Goal: Task Accomplishment & Management: Manage account settings

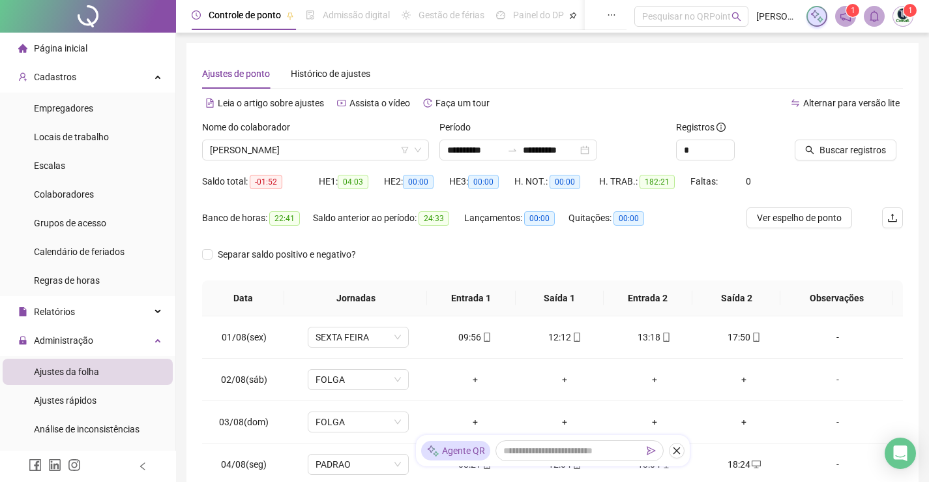
scroll to position [1035, 0]
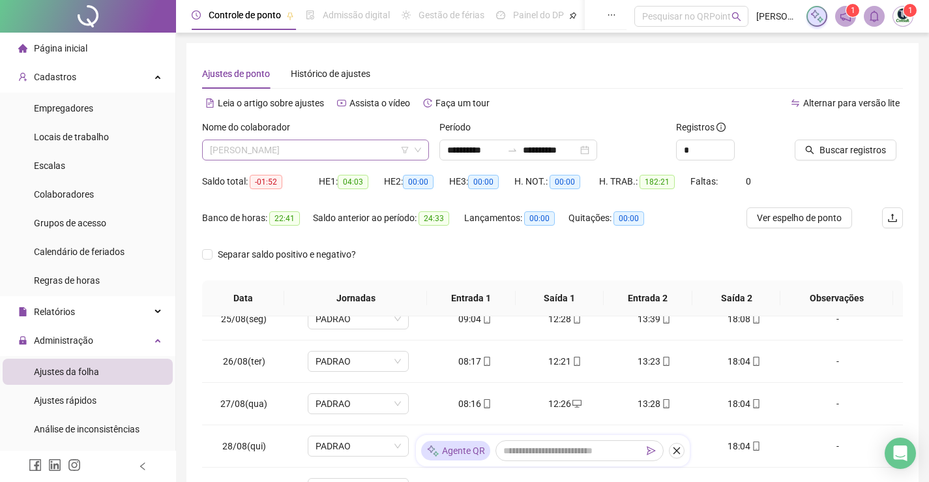
click at [379, 151] on span "[PERSON_NAME]" at bounding box center [315, 150] width 211 height 20
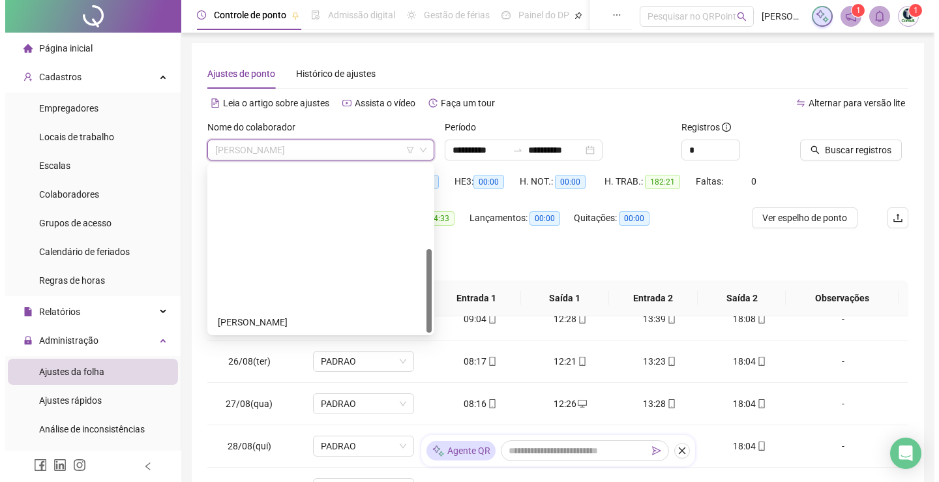
scroll to position [0, 0]
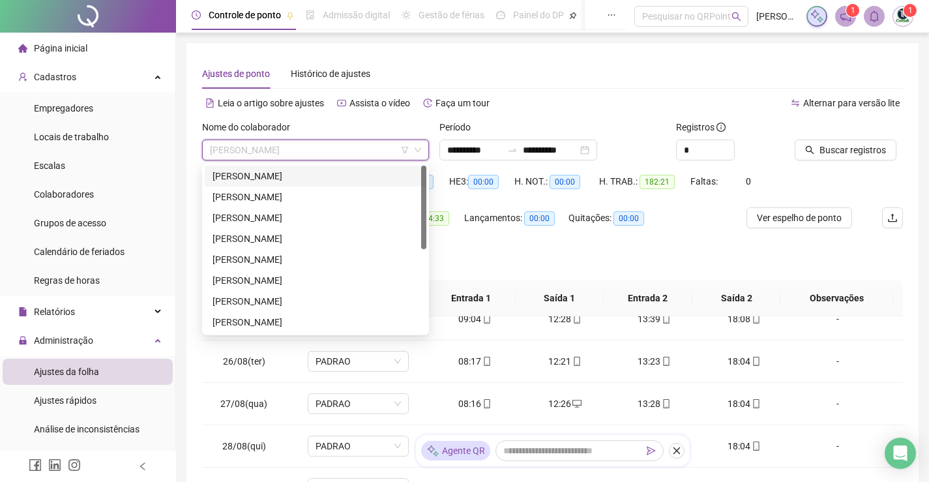
click at [324, 177] on div "[PERSON_NAME]" at bounding box center [316, 176] width 206 height 14
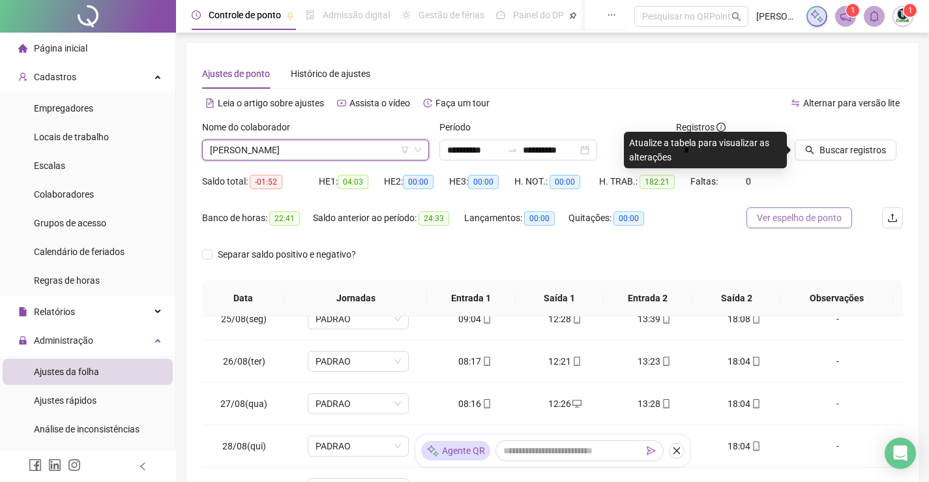
click at [792, 215] on span "Ver espelho de ponto" at bounding box center [799, 218] width 85 height 14
click at [340, 146] on span "[PERSON_NAME]" at bounding box center [315, 150] width 211 height 20
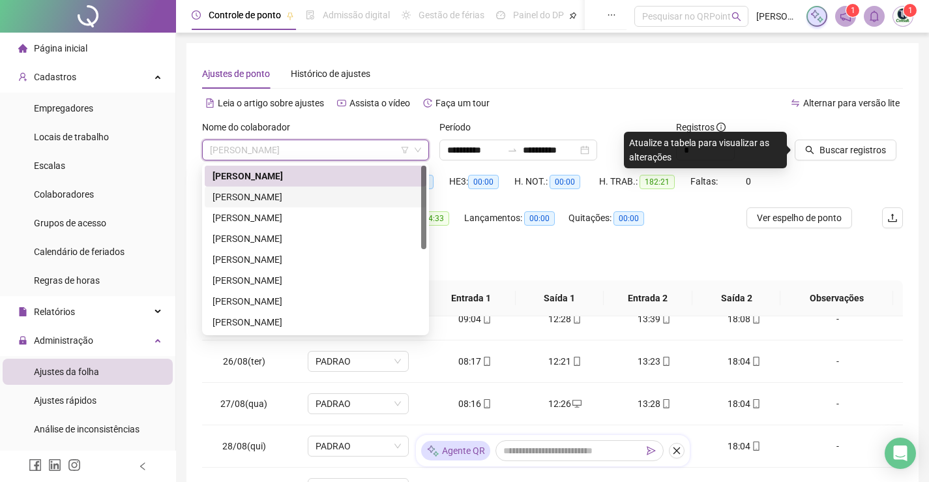
click at [289, 200] on div "[PERSON_NAME]" at bounding box center [316, 197] width 206 height 14
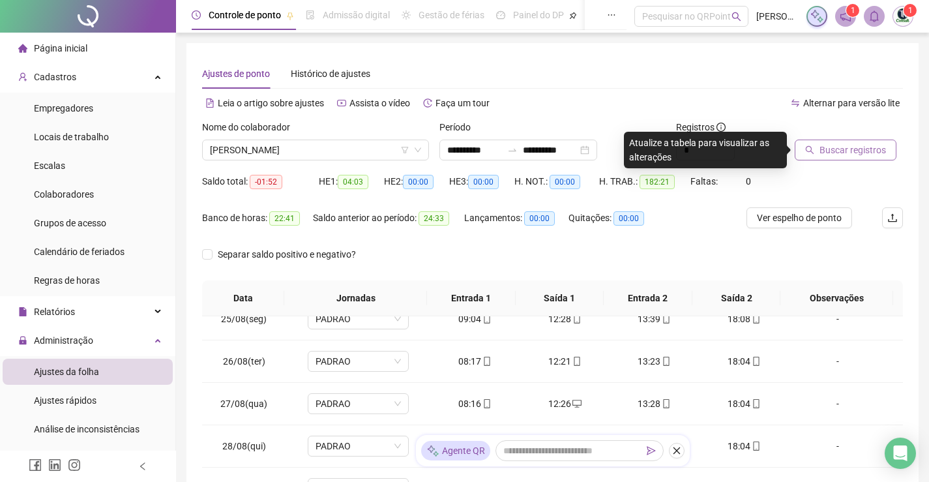
click at [867, 155] on span "Buscar registros" at bounding box center [853, 150] width 67 height 14
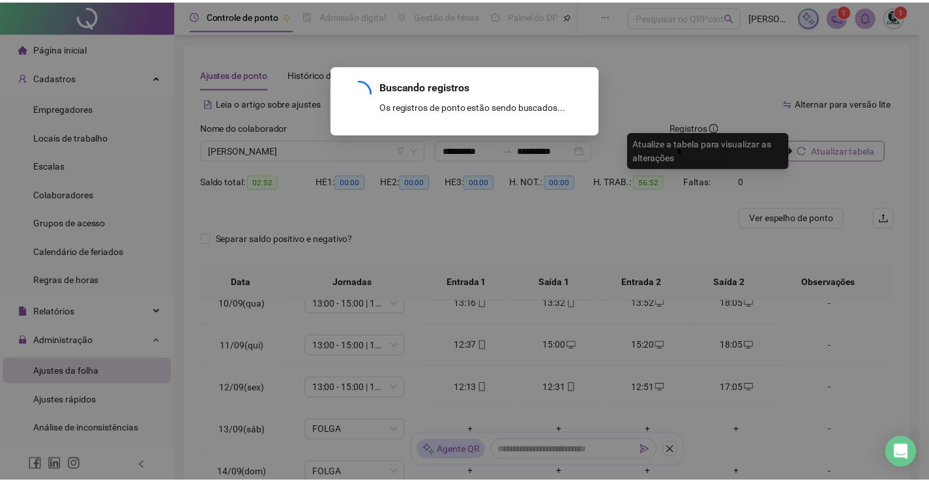
scroll to position [400, 0]
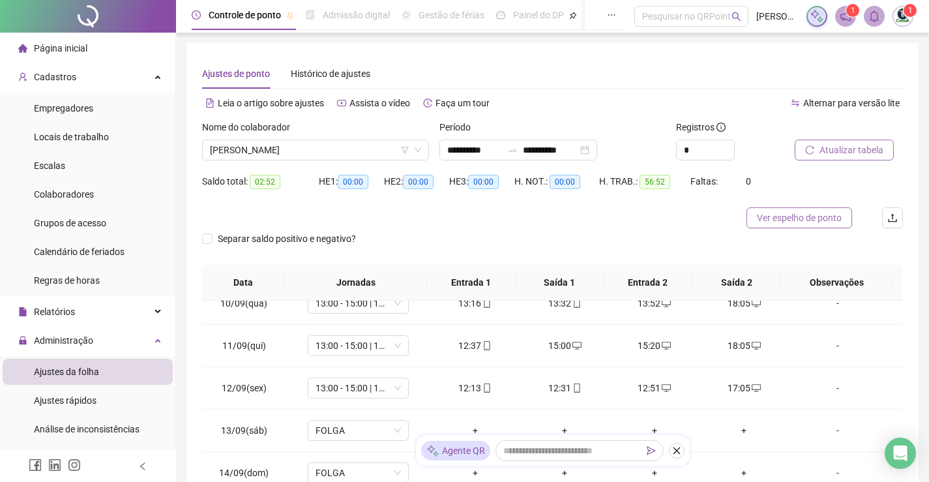
click at [808, 226] on button "Ver espelho de ponto" at bounding box center [800, 217] width 106 height 21
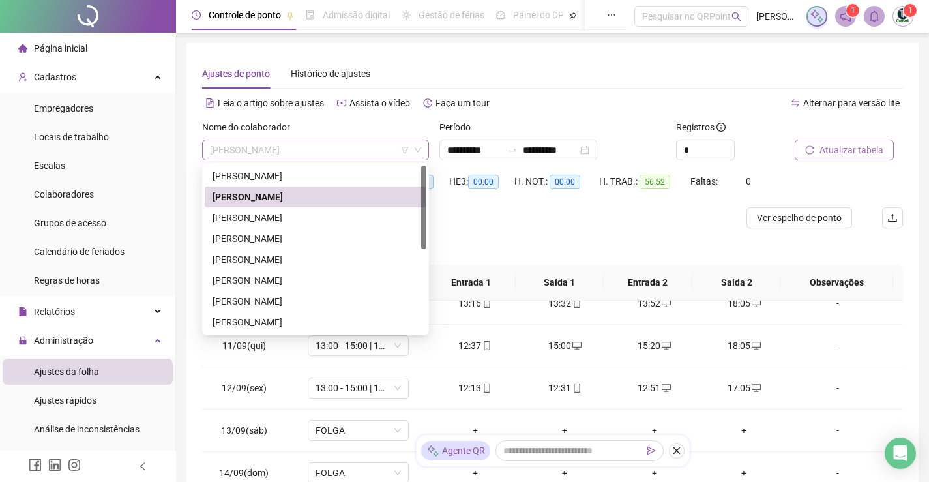
click at [350, 150] on span "[PERSON_NAME]" at bounding box center [315, 150] width 211 height 20
click at [291, 209] on div "[PERSON_NAME]" at bounding box center [316, 217] width 222 height 21
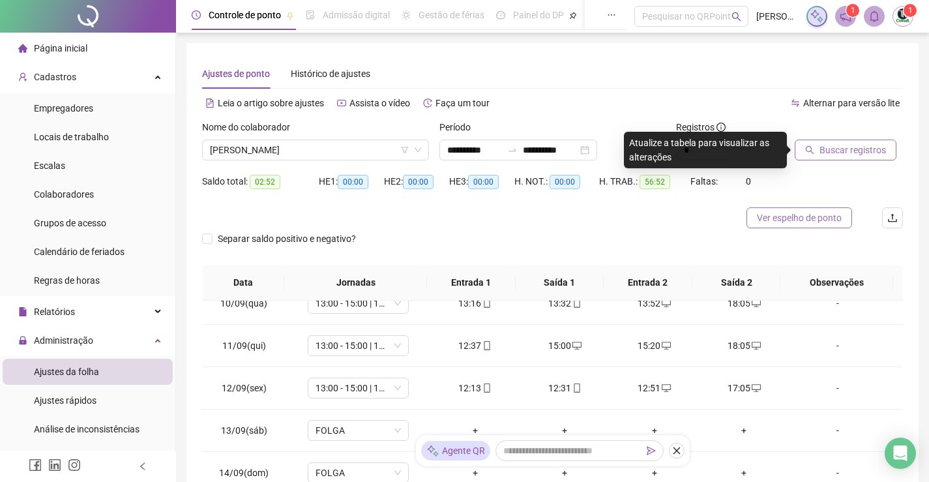
click at [818, 223] on span "Ver espelho de ponto" at bounding box center [799, 218] width 85 height 14
click at [335, 150] on span "[PERSON_NAME]" at bounding box center [315, 150] width 211 height 20
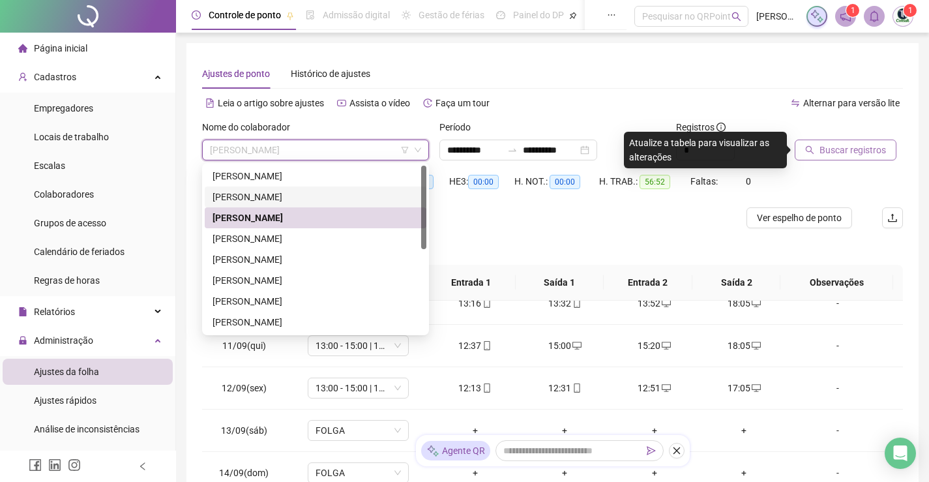
click at [294, 194] on div "[PERSON_NAME]" at bounding box center [316, 197] width 206 height 14
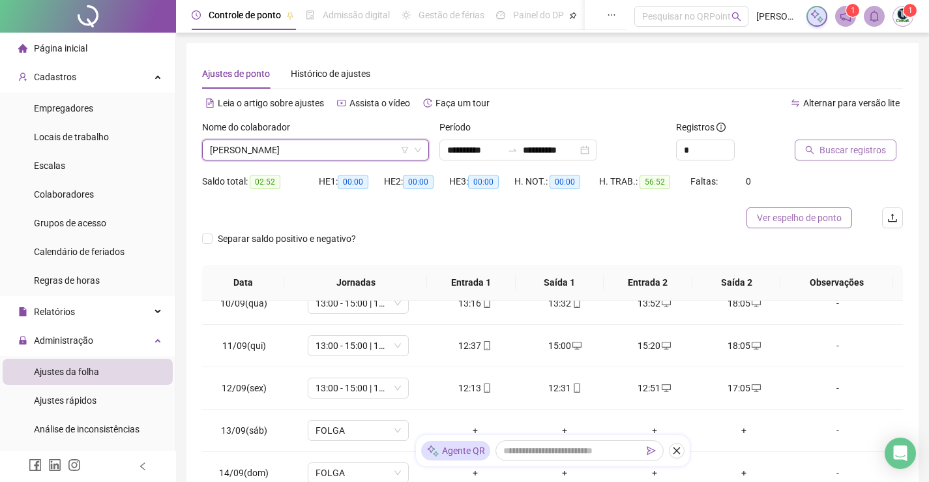
click at [814, 226] on button "Ver espelho de ponto" at bounding box center [800, 217] width 106 height 21
click at [844, 156] on span "Buscar registros" at bounding box center [853, 150] width 67 height 14
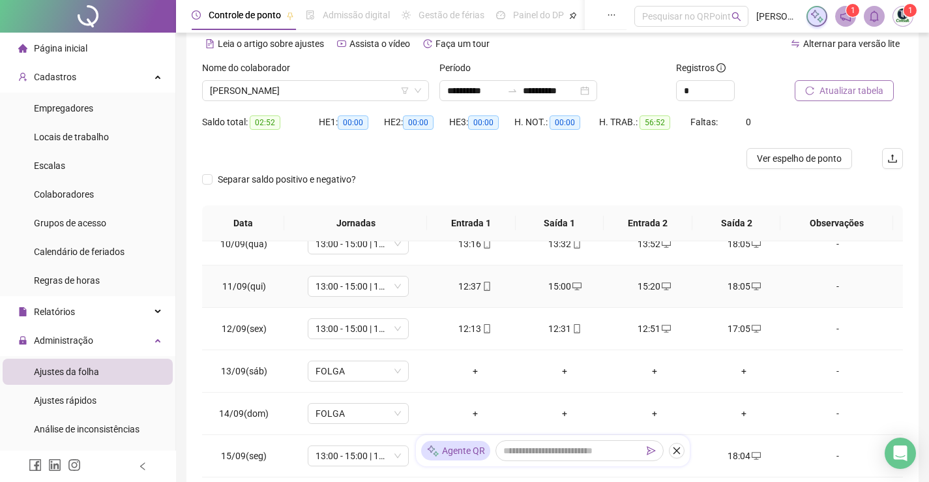
scroll to position [65, 0]
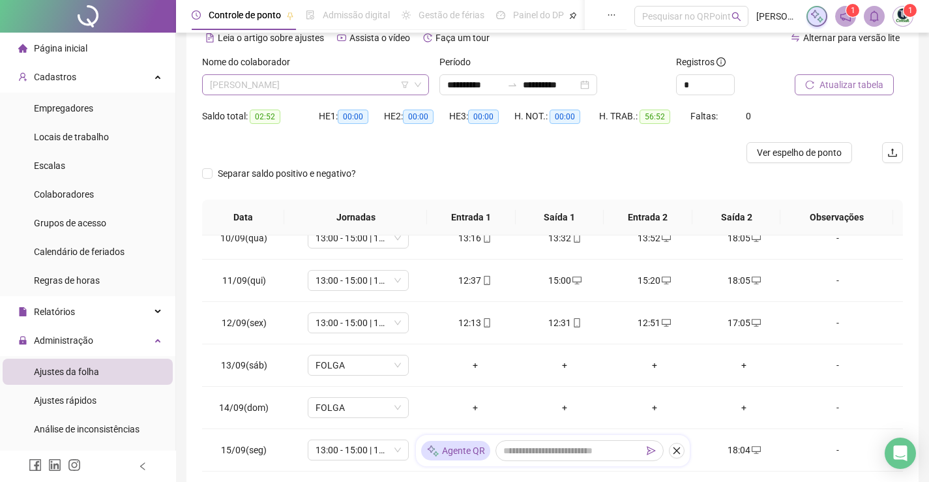
click at [326, 86] on span "[PERSON_NAME]" at bounding box center [315, 85] width 211 height 20
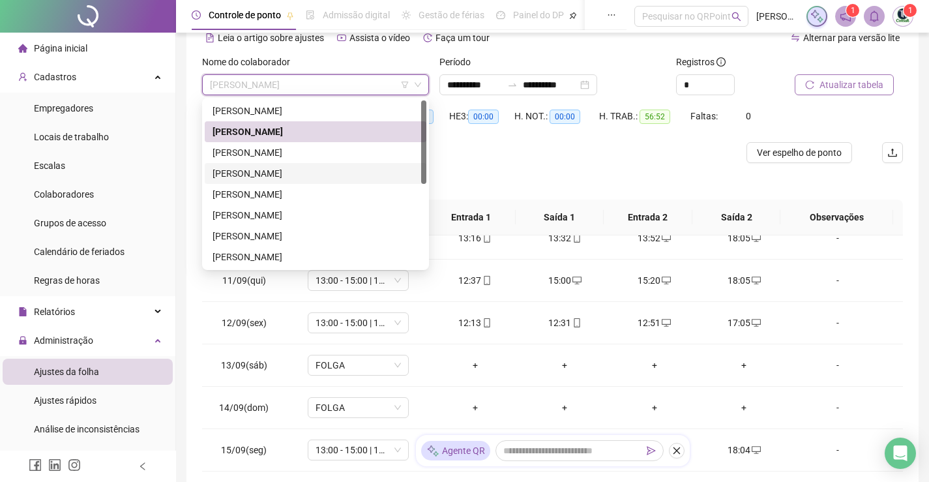
click at [260, 174] on div "[PERSON_NAME]" at bounding box center [316, 173] width 206 height 14
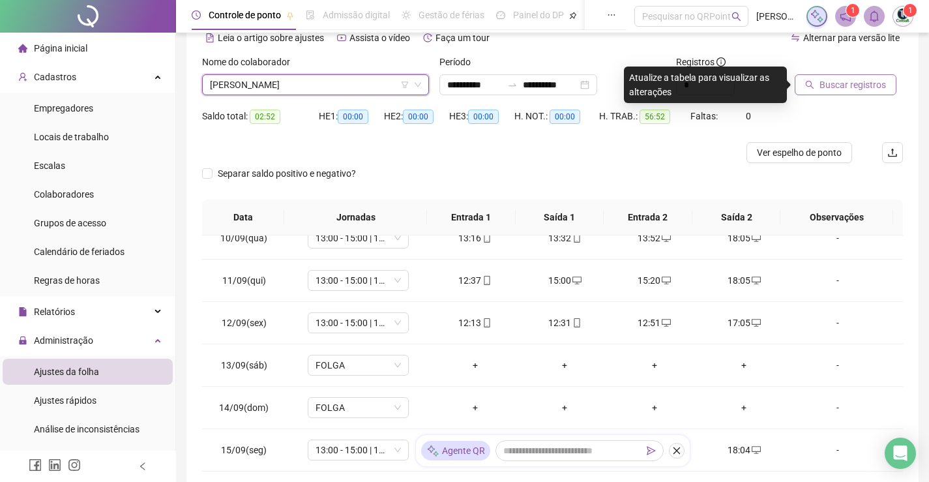
click at [794, 138] on div "Saldo total: 02:52 HE 1: 00:00 HE 2: 00:00 HE 3: 00:00 H. NOT.: 00:00 H. TRAB.:…" at bounding box center [552, 124] width 701 height 37
click at [778, 162] on button "Ver espelho de ponto" at bounding box center [800, 152] width 106 height 21
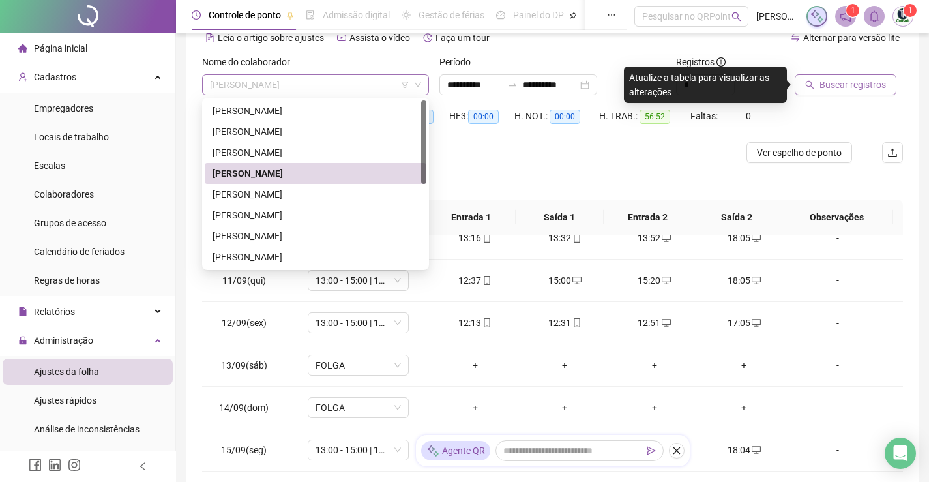
click at [317, 83] on span "[PERSON_NAME]" at bounding box center [315, 85] width 211 height 20
click at [279, 195] on div "[PERSON_NAME]" at bounding box center [316, 194] width 206 height 14
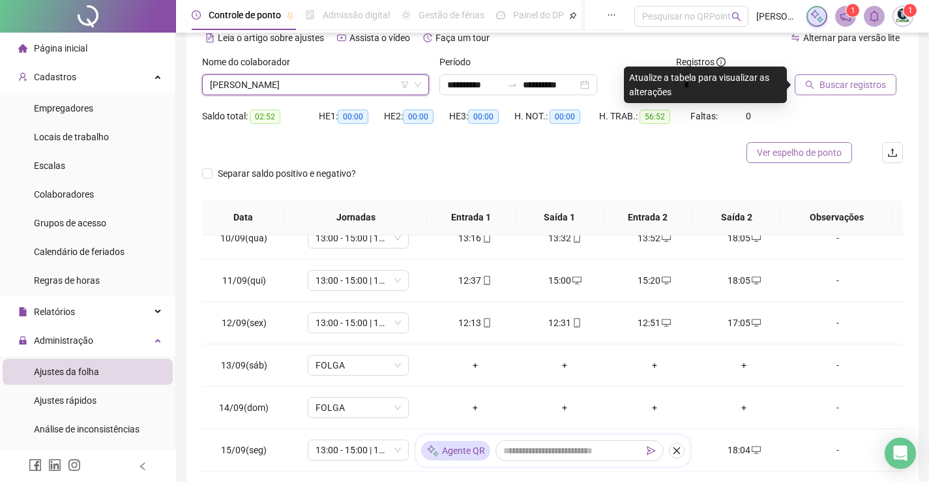
click at [803, 156] on span "Ver espelho de ponto" at bounding box center [799, 152] width 85 height 14
click at [388, 80] on span "[PERSON_NAME]" at bounding box center [315, 85] width 211 height 20
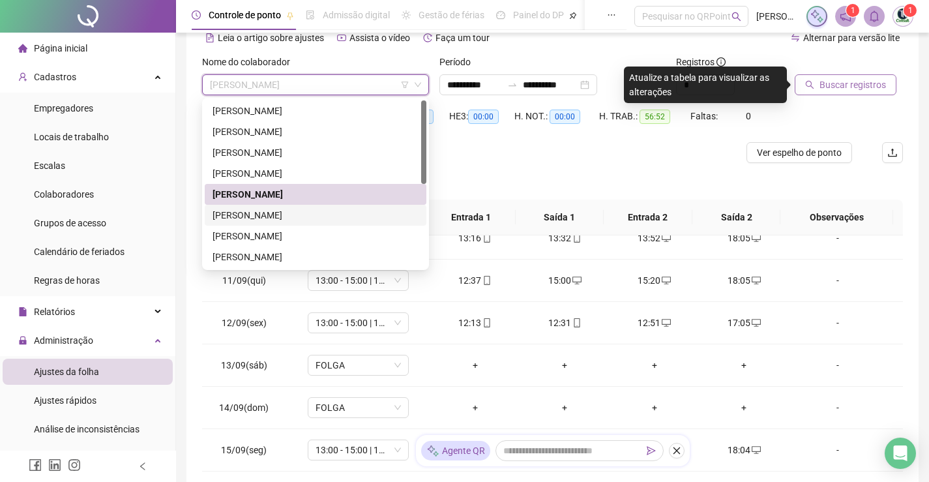
click at [275, 212] on div "[PERSON_NAME]" at bounding box center [316, 215] width 206 height 14
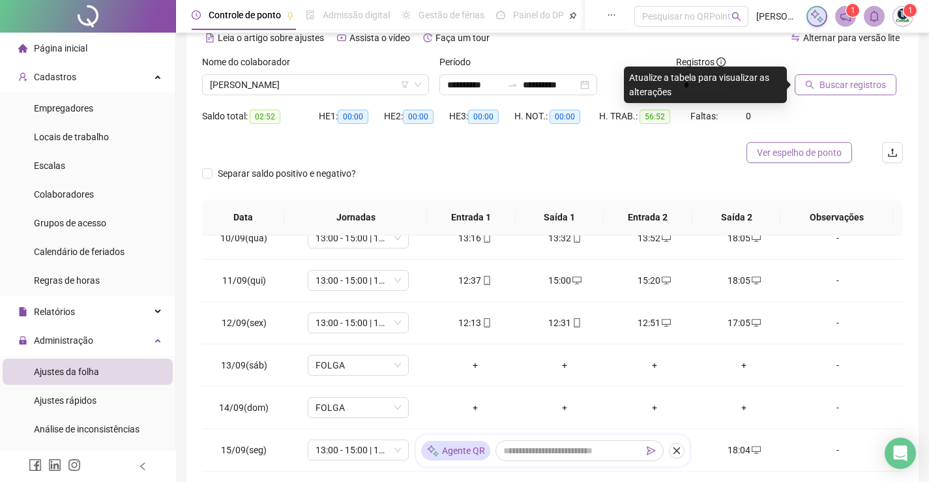
click at [797, 155] on span "Ver espelho de ponto" at bounding box center [799, 152] width 85 height 14
click at [273, 83] on span "[PERSON_NAME]" at bounding box center [315, 85] width 211 height 20
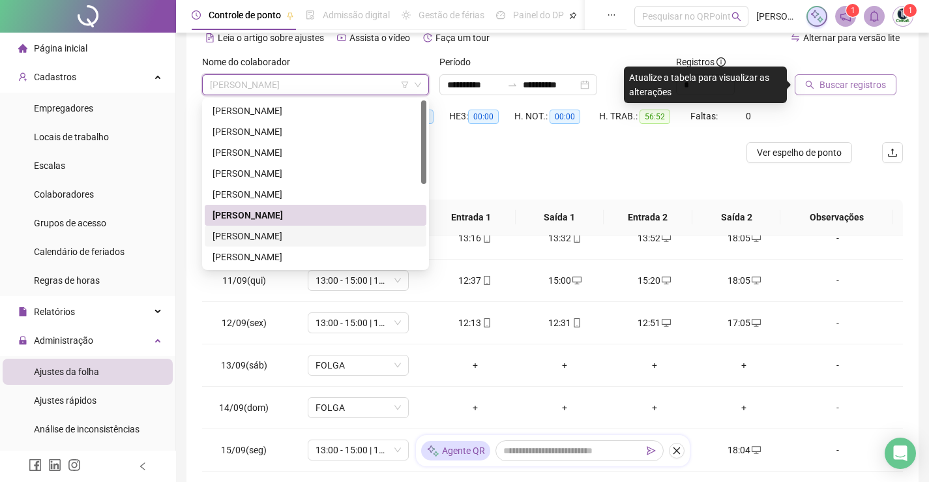
click at [265, 237] on div "[PERSON_NAME]" at bounding box center [316, 236] width 206 height 14
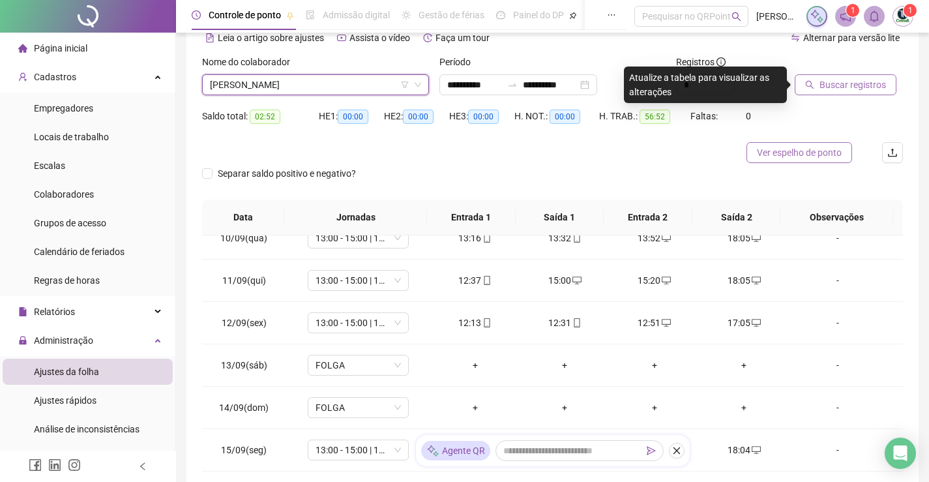
click at [808, 147] on span "Ver espelho de ponto" at bounding box center [799, 152] width 85 height 14
click at [372, 91] on span "[PERSON_NAME]" at bounding box center [315, 85] width 211 height 20
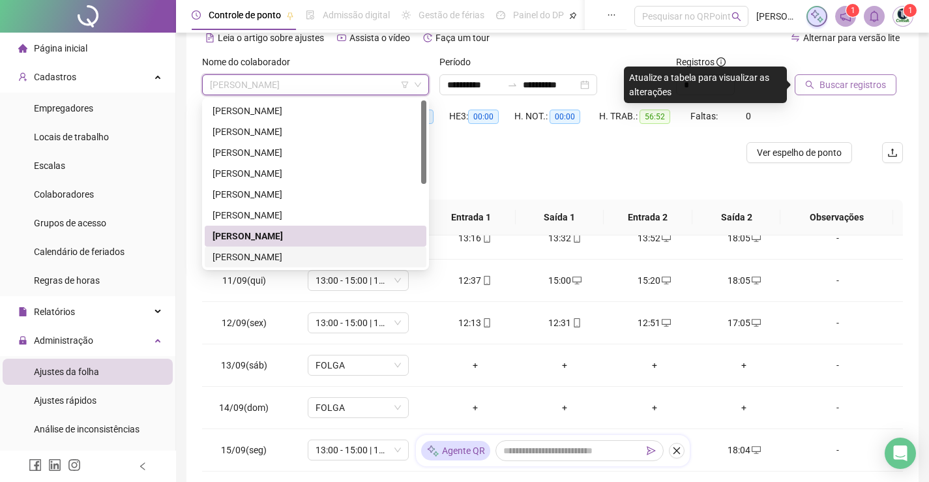
click at [254, 256] on div "[PERSON_NAME]" at bounding box center [316, 257] width 206 height 14
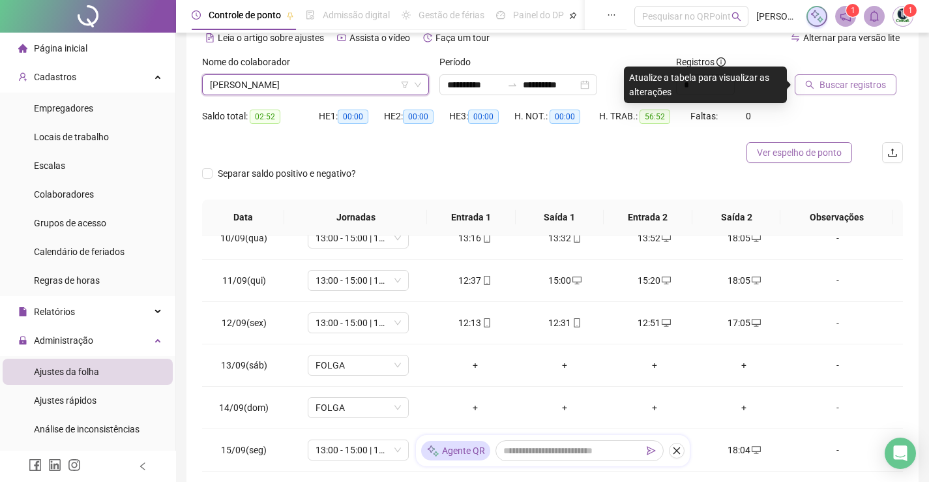
click at [793, 151] on span "Ver espelho de ponto" at bounding box center [799, 152] width 85 height 14
click at [319, 82] on span "[PERSON_NAME]" at bounding box center [315, 85] width 211 height 20
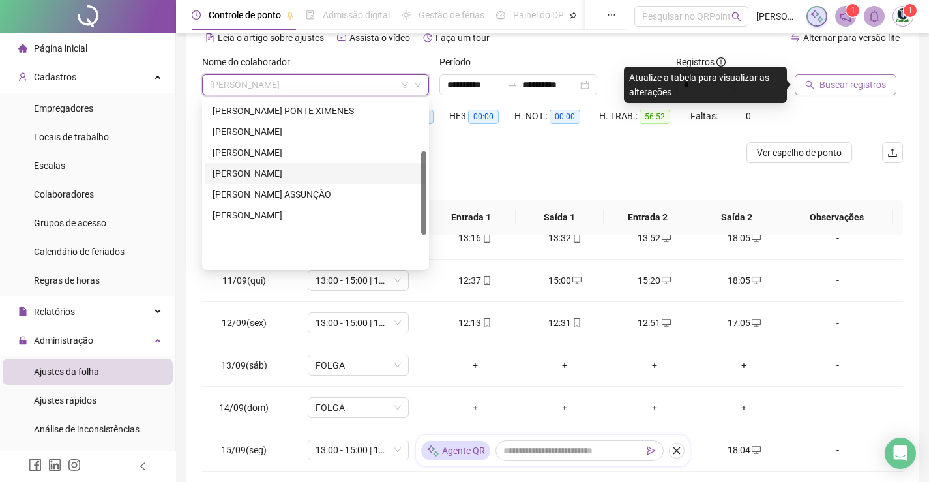
scroll to position [102, 0]
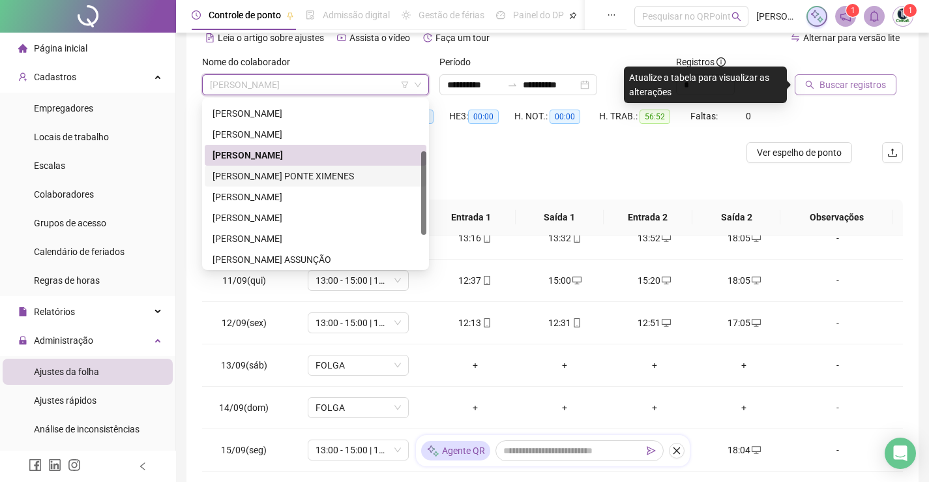
click at [261, 175] on div "[PERSON_NAME] PONTE XIMENES" at bounding box center [316, 176] width 206 height 14
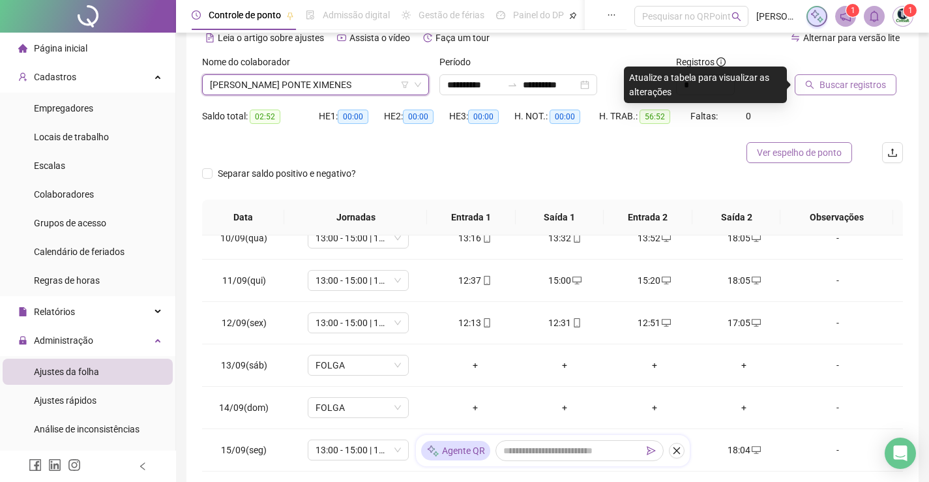
click at [763, 148] on span "Ver espelho de ponto" at bounding box center [799, 152] width 85 height 14
click at [421, 83] on icon "down" at bounding box center [418, 85] width 7 height 5
click at [365, 83] on span "[PERSON_NAME] PONTE XIMENES" at bounding box center [315, 85] width 211 height 20
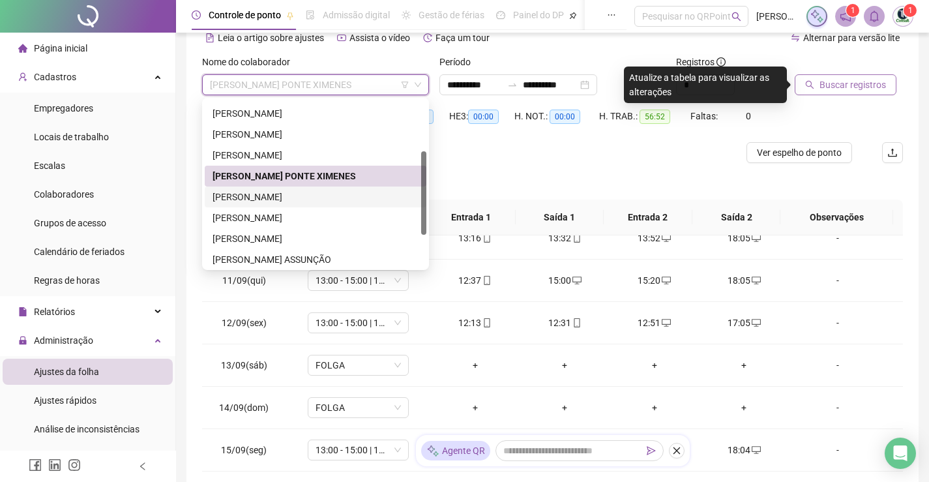
click at [320, 194] on div "[PERSON_NAME]" at bounding box center [316, 197] width 206 height 14
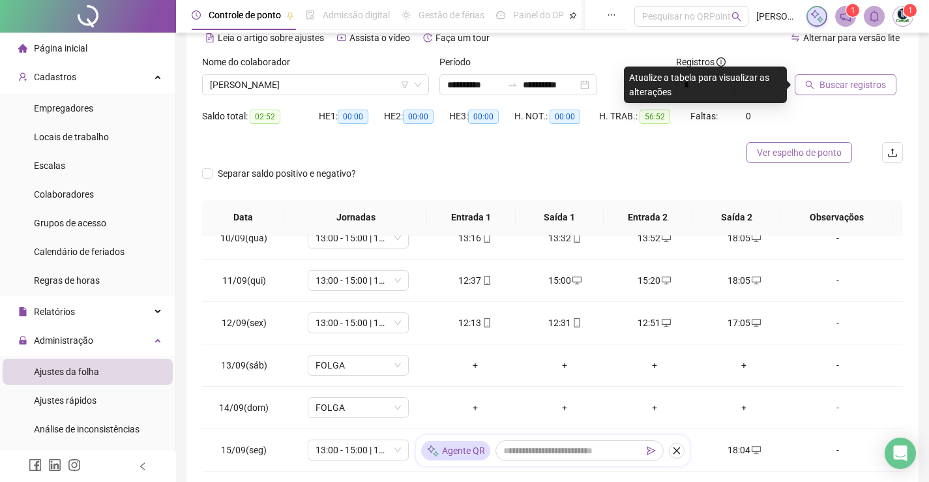
click at [816, 153] on span "Ver espelho de ponto" at bounding box center [799, 152] width 85 height 14
click at [325, 85] on span "[PERSON_NAME]" at bounding box center [315, 85] width 211 height 20
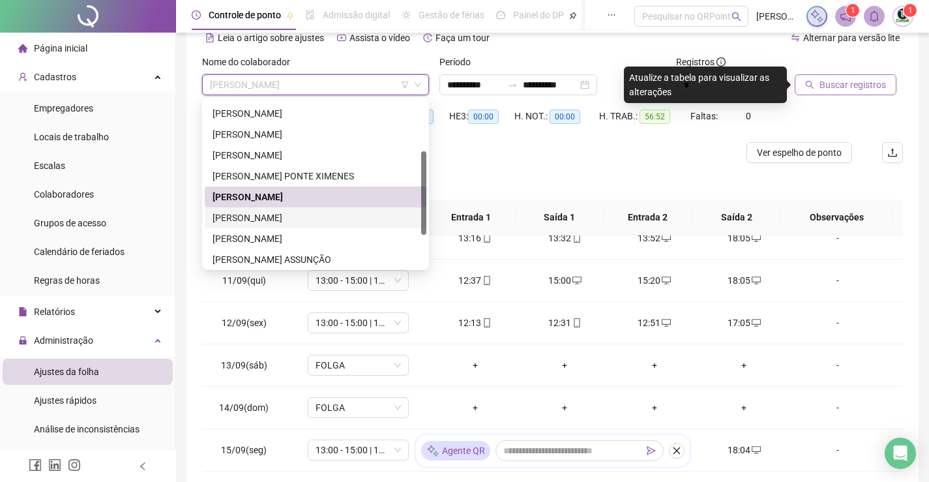
click at [302, 216] on div "[PERSON_NAME]" at bounding box center [316, 218] width 206 height 14
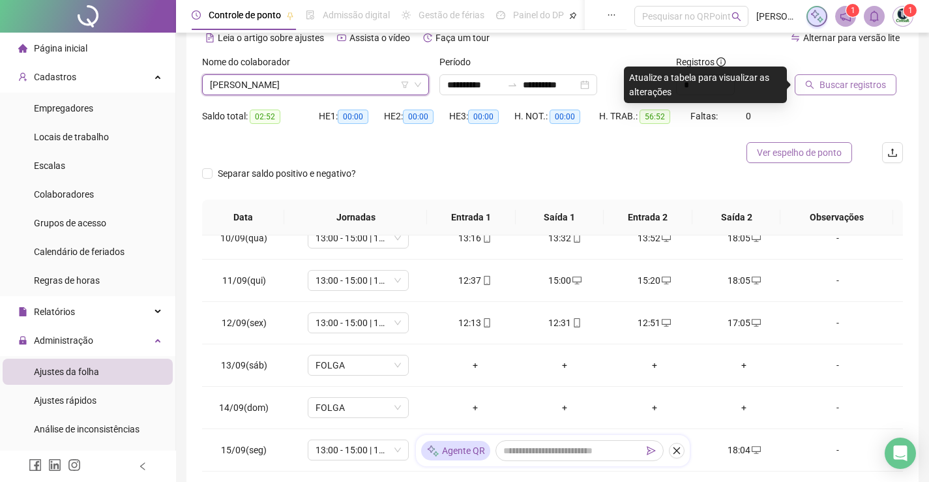
click at [801, 154] on span "Ver espelho de ponto" at bounding box center [799, 152] width 85 height 14
click at [380, 81] on span "[PERSON_NAME]" at bounding box center [315, 85] width 211 height 20
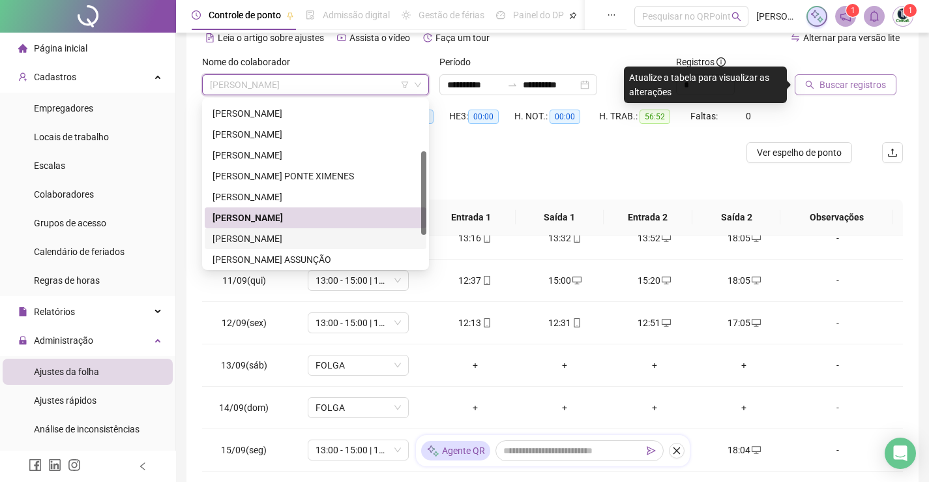
click at [245, 235] on div "[PERSON_NAME]" at bounding box center [316, 238] width 206 height 14
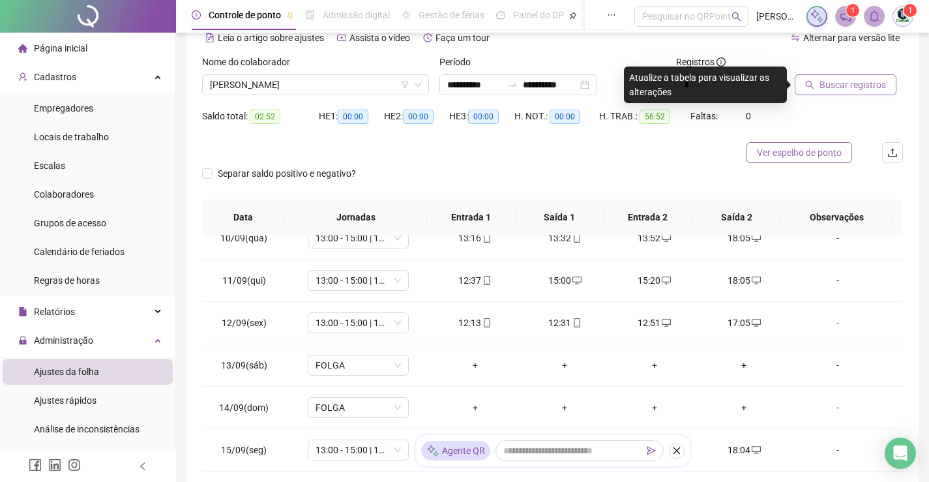
click at [792, 156] on span "Ver espelho de ponto" at bounding box center [799, 152] width 85 height 14
click at [391, 89] on span "[PERSON_NAME]" at bounding box center [315, 85] width 211 height 20
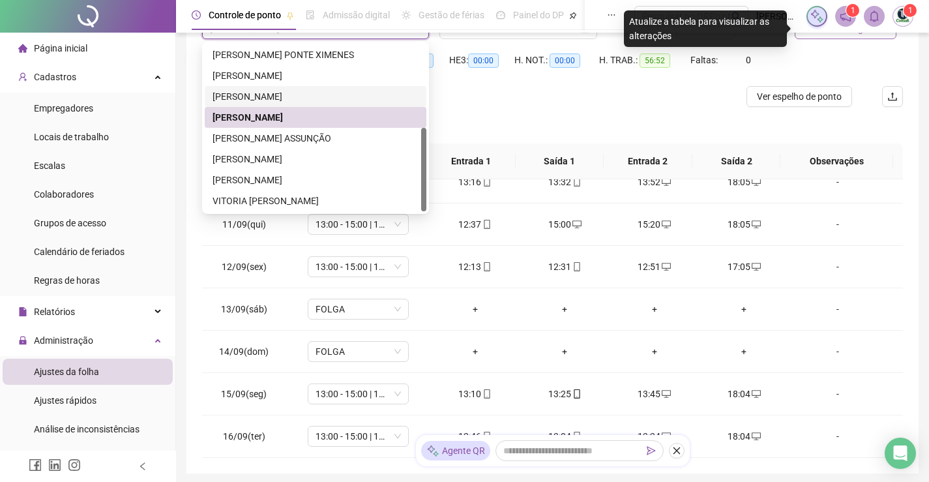
scroll to position [130, 0]
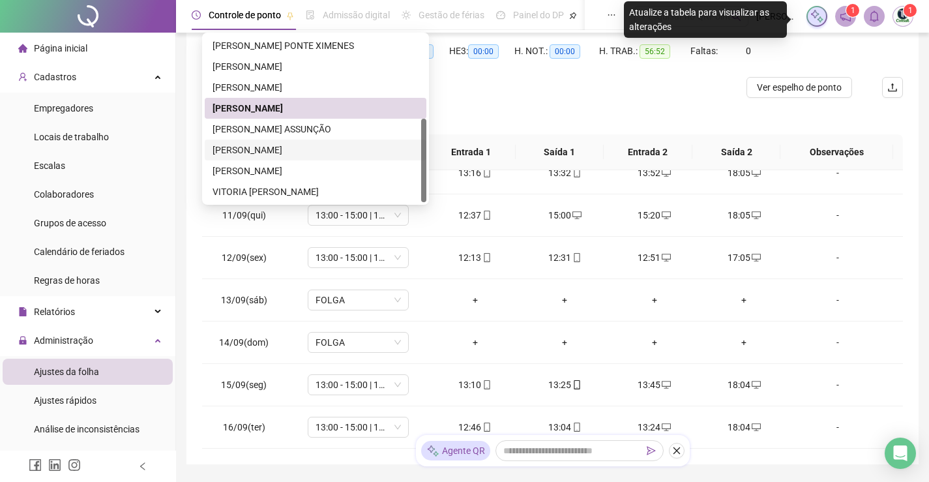
click at [284, 144] on div "[PERSON_NAME]" at bounding box center [316, 150] width 206 height 14
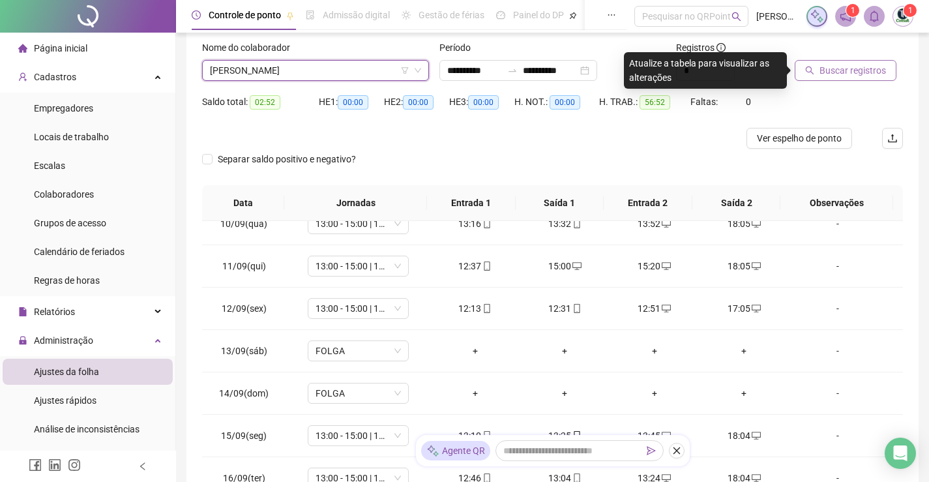
scroll to position [65, 0]
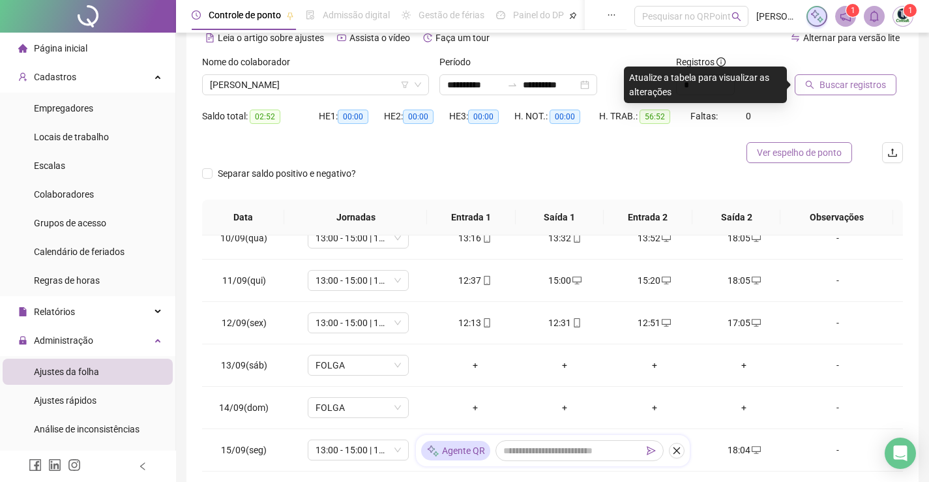
click at [809, 156] on span "Ver espelho de ponto" at bounding box center [799, 152] width 85 height 14
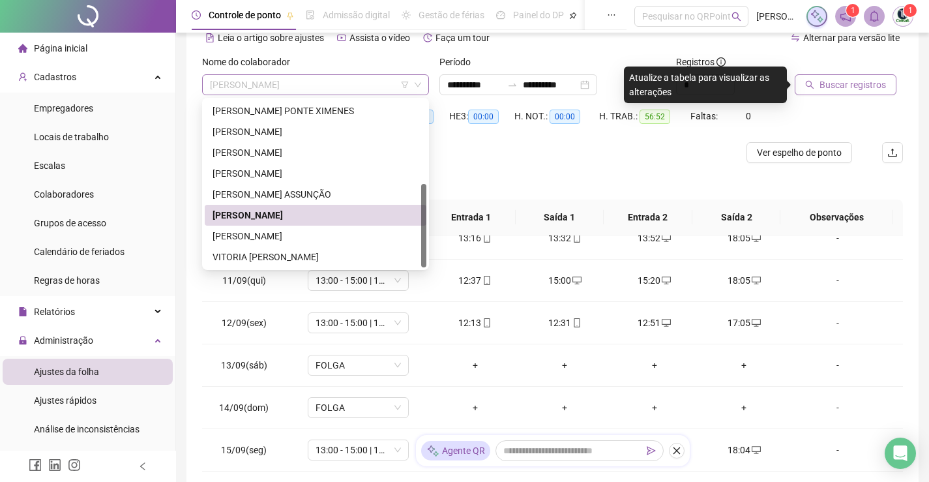
click at [349, 86] on span "[PERSON_NAME]" at bounding box center [315, 85] width 211 height 20
click at [321, 230] on div "[PERSON_NAME]" at bounding box center [316, 236] width 206 height 14
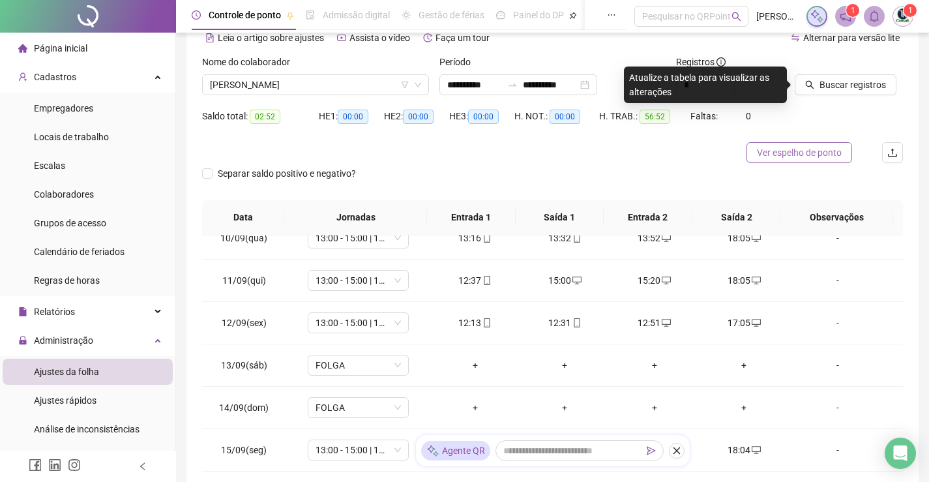
drag, startPoint x: 831, startPoint y: 83, endPoint x: 824, endPoint y: 142, distance: 59.0
click at [824, 142] on form "**********" at bounding box center [552, 127] width 701 height 145
click at [816, 151] on span "Ver espelho de ponto" at bounding box center [799, 152] width 85 height 14
click at [337, 88] on span "[PERSON_NAME]" at bounding box center [315, 85] width 211 height 20
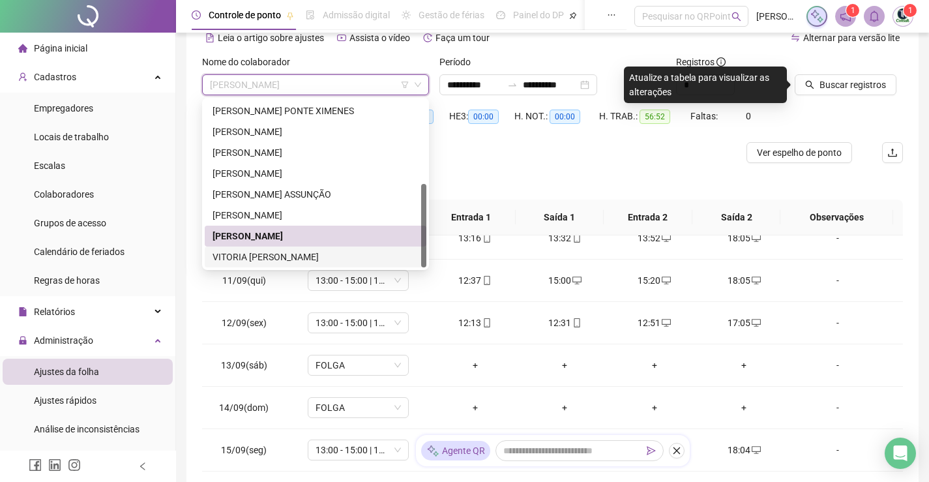
click at [274, 257] on div "VITORIA [PERSON_NAME]" at bounding box center [316, 257] width 206 height 14
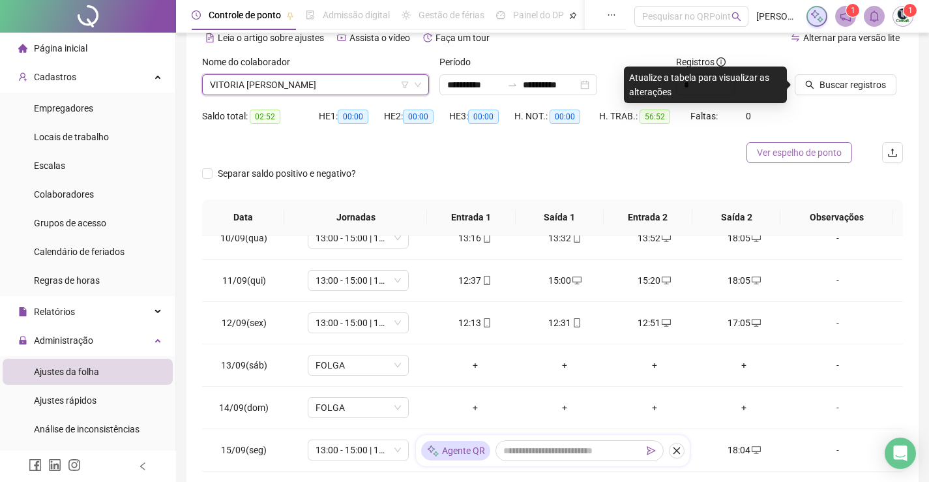
click at [825, 158] on span "Ver espelho de ponto" at bounding box center [799, 152] width 85 height 14
click at [300, 91] on span "VITORIA [PERSON_NAME]" at bounding box center [315, 85] width 211 height 20
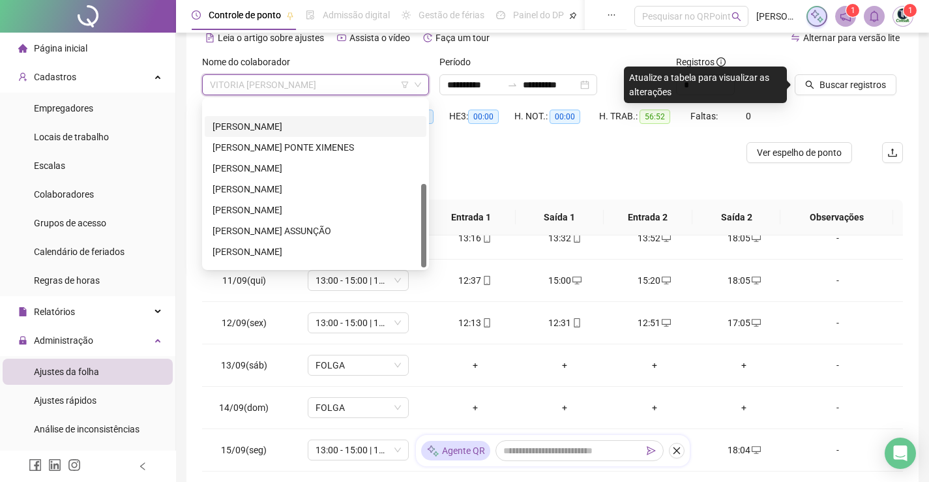
scroll to position [167, 0]
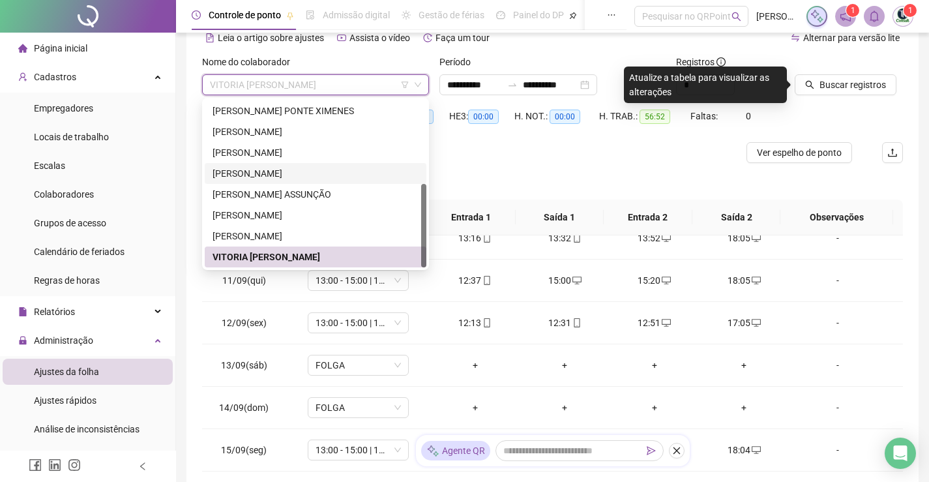
click at [305, 173] on div "[PERSON_NAME]" at bounding box center [316, 173] width 206 height 14
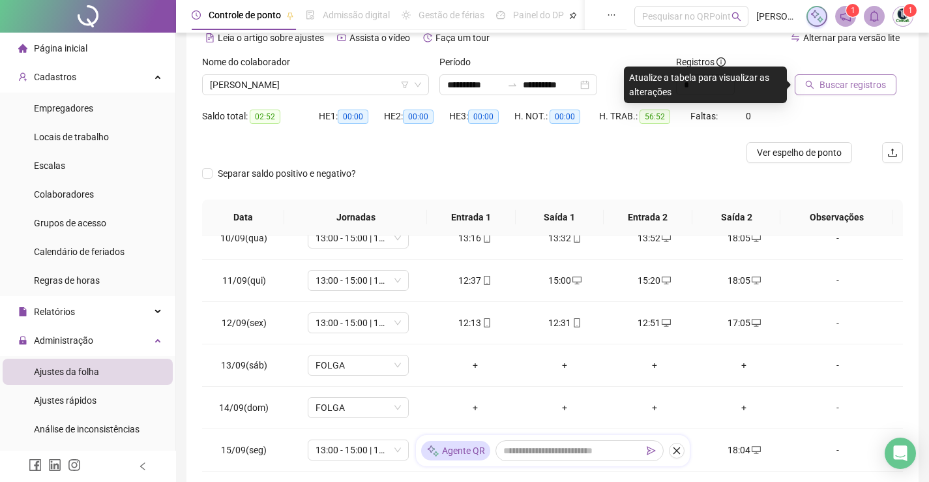
click at [824, 91] on span "Buscar registros" at bounding box center [853, 85] width 67 height 14
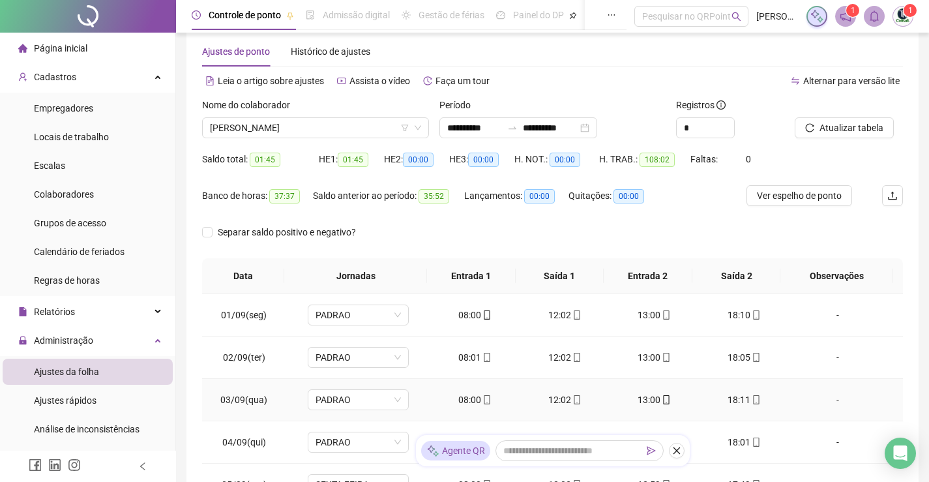
scroll to position [0, 0]
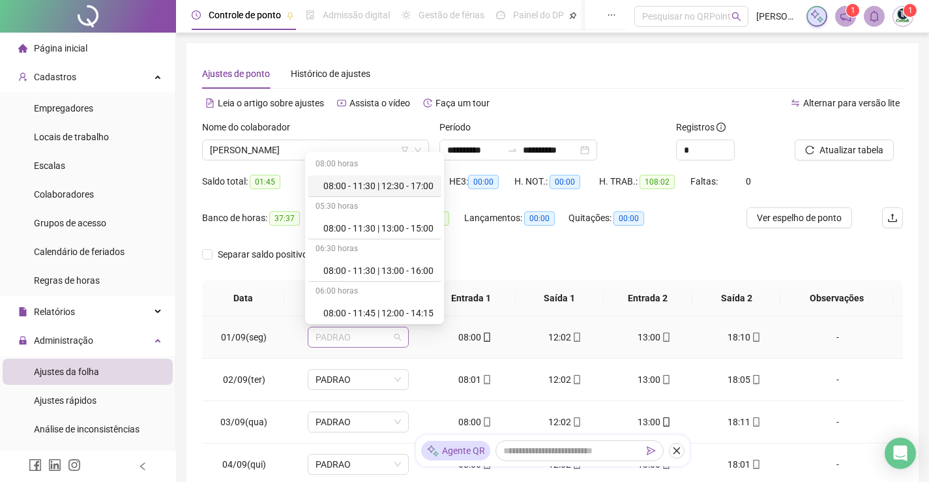
click at [394, 333] on span "PADRAO" at bounding box center [358, 337] width 85 height 20
click at [631, 248] on div "Separar saldo positivo e negativo?" at bounding box center [552, 262] width 701 height 37
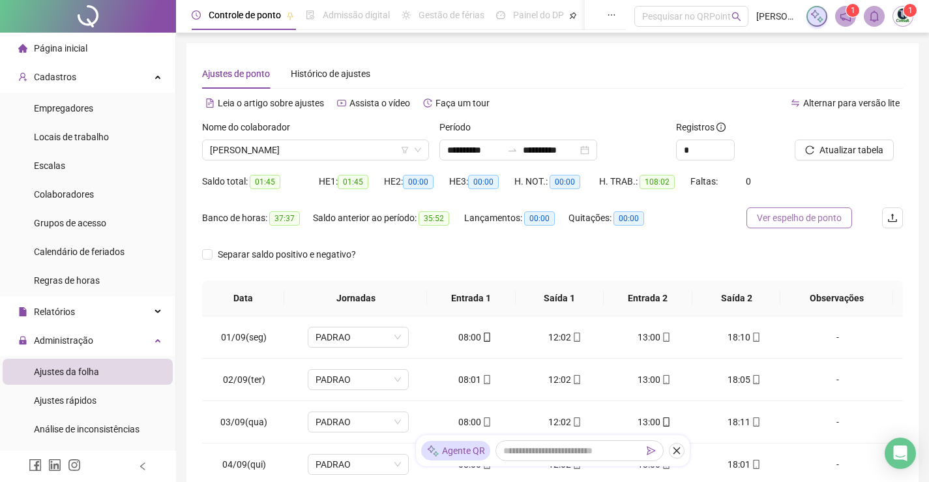
click at [781, 222] on span "Ver espelho de ponto" at bounding box center [799, 218] width 85 height 14
click at [597, 147] on div "**********" at bounding box center [518, 150] width 158 height 21
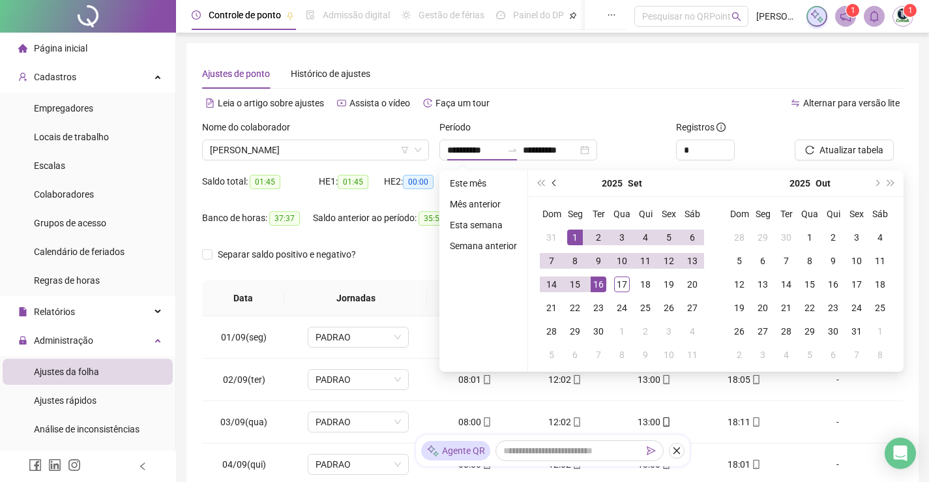
click at [556, 180] on button "prev-year" at bounding box center [555, 183] width 14 height 26
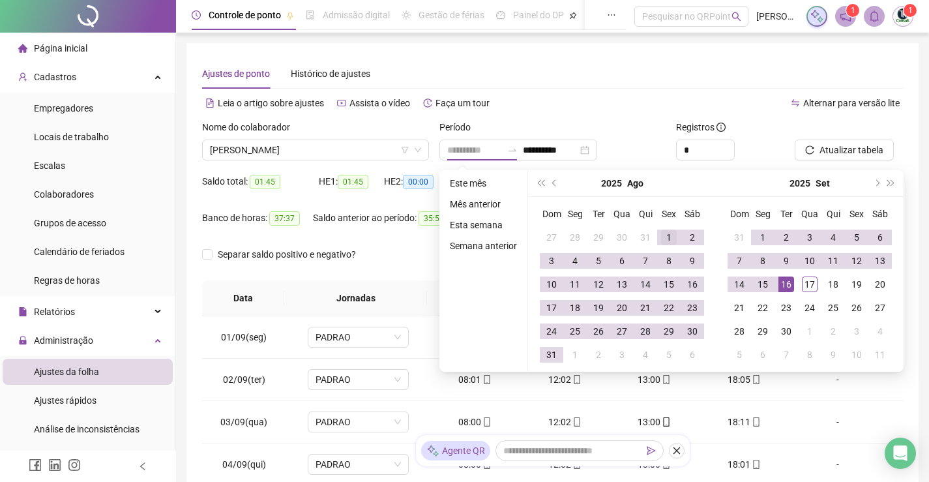
type input "**********"
click at [667, 232] on div "1" at bounding box center [669, 238] width 16 height 16
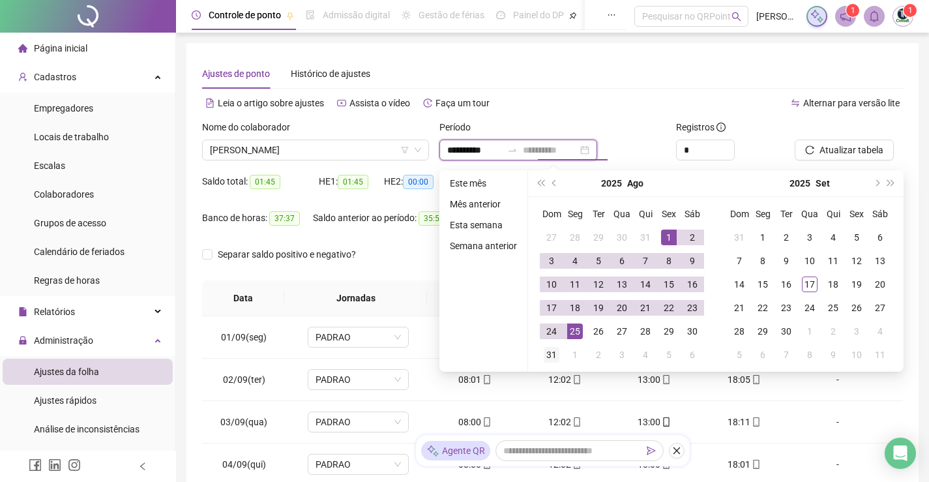
type input "**********"
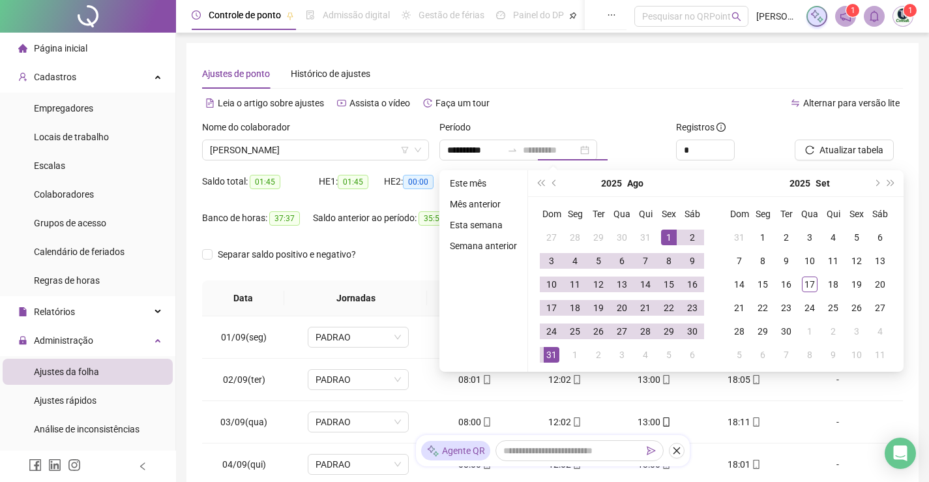
click at [551, 358] on div "31" at bounding box center [552, 355] width 16 height 16
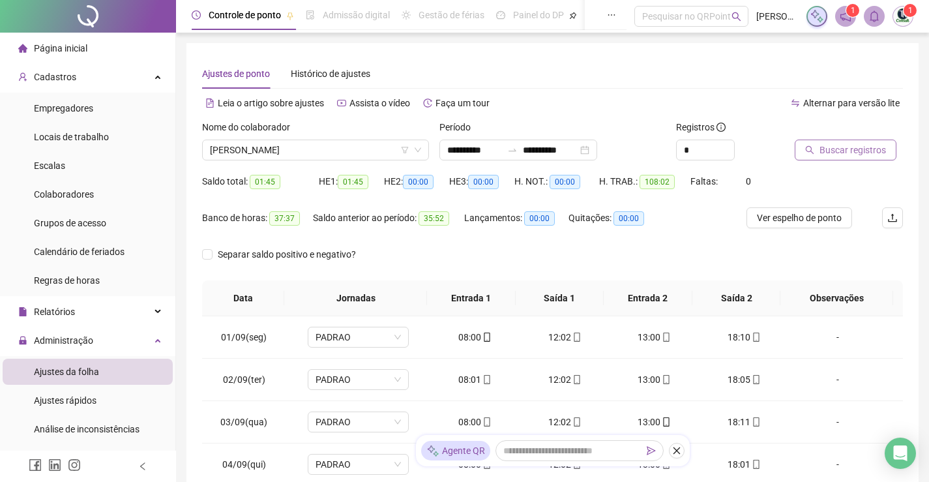
click at [831, 151] on span "Buscar registros" at bounding box center [853, 150] width 67 height 14
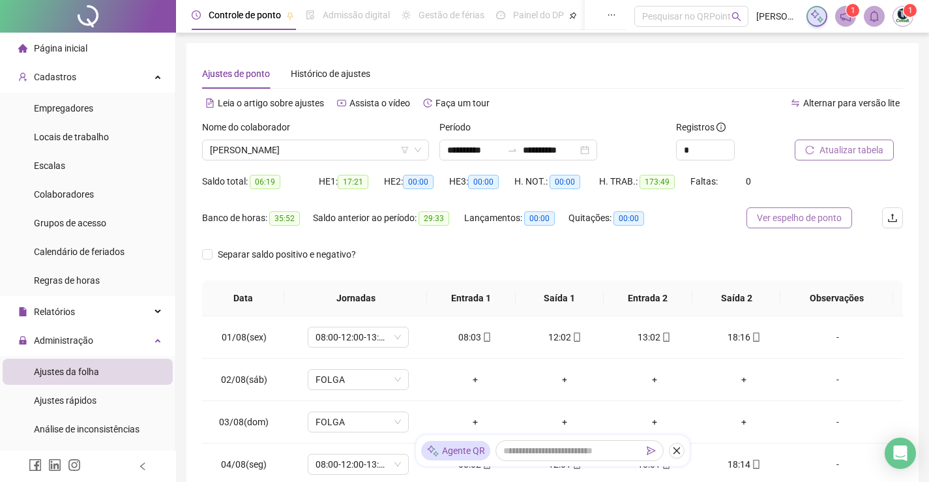
click at [766, 219] on span "Ver espelho de ponto" at bounding box center [799, 218] width 85 height 14
click at [597, 151] on div "**********" at bounding box center [518, 150] width 158 height 21
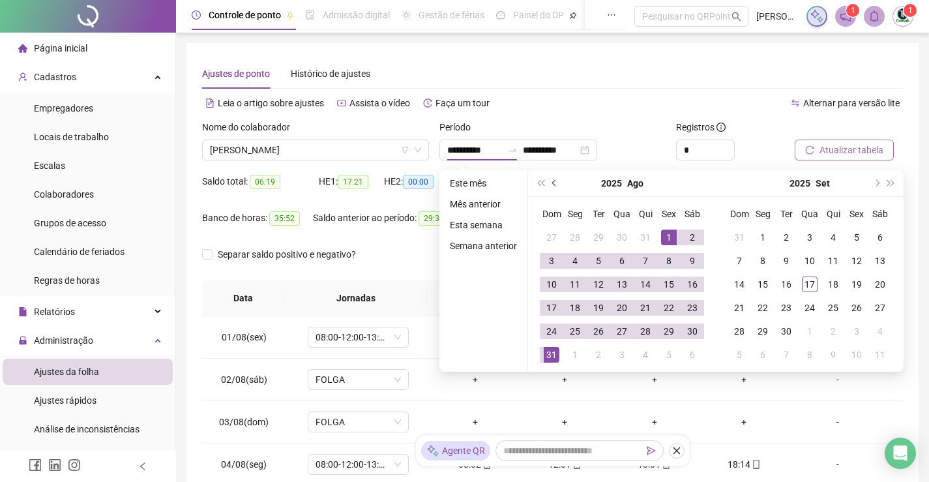
click at [552, 183] on span "prev-year" at bounding box center [555, 183] width 7 height 7
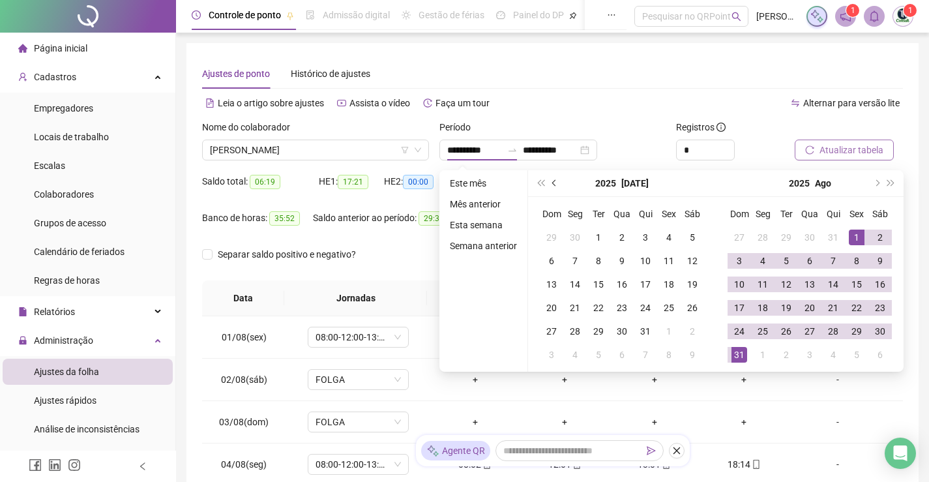
click at [552, 183] on span "prev-year" at bounding box center [555, 183] width 7 height 7
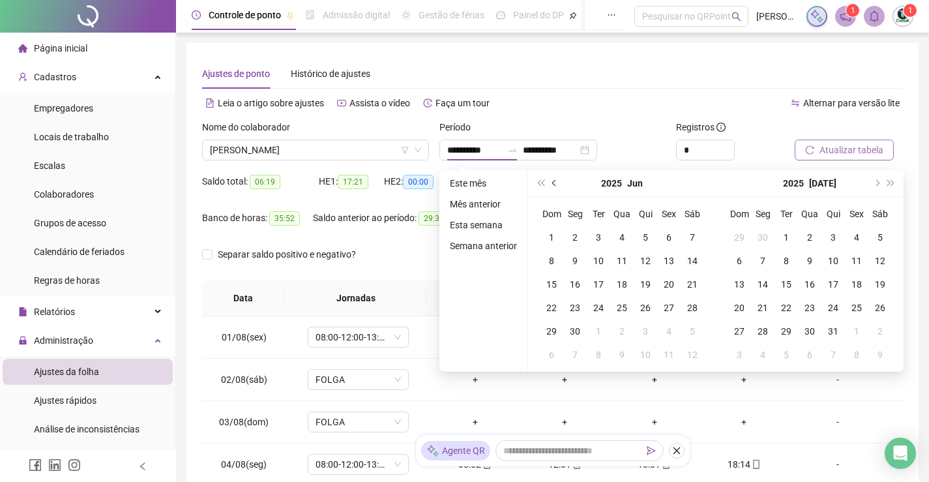
click at [552, 183] on span "prev-year" at bounding box center [555, 183] width 7 height 7
type input "**********"
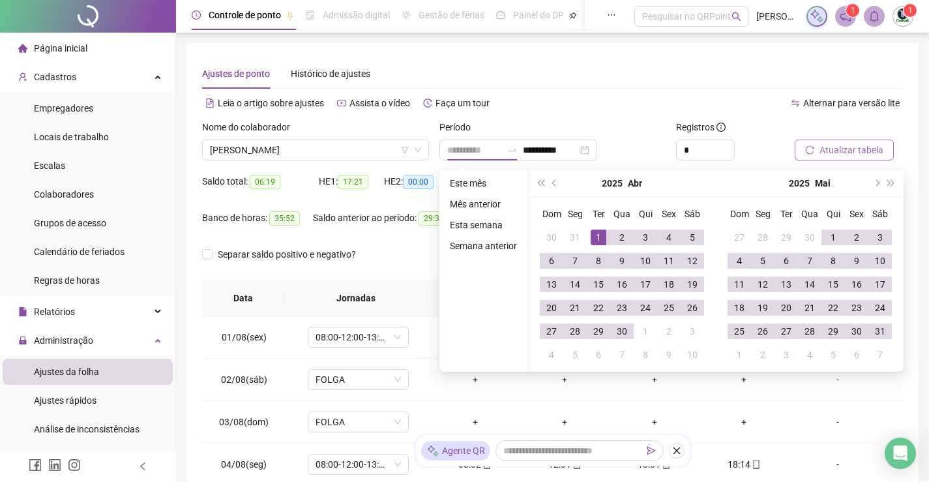
click at [604, 235] on div "1" at bounding box center [599, 238] width 16 height 16
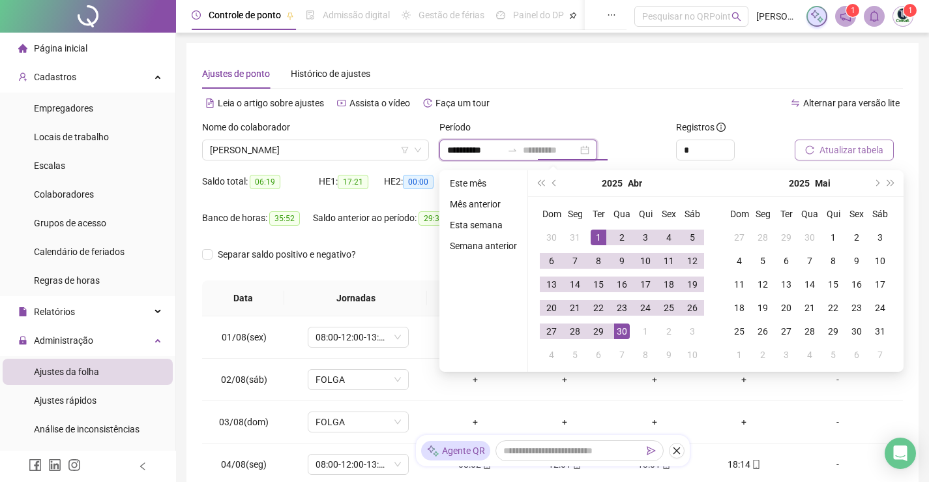
type input "**********"
click at [619, 333] on div "30" at bounding box center [622, 331] width 16 height 16
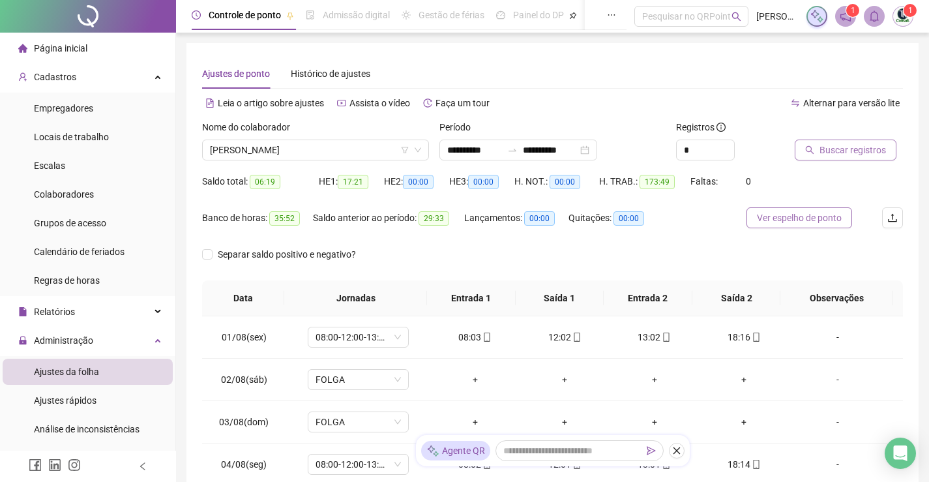
click at [826, 218] on span "Ver espelho de ponto" at bounding box center [799, 218] width 85 height 14
click at [846, 148] on span "Buscar registros" at bounding box center [853, 150] width 67 height 14
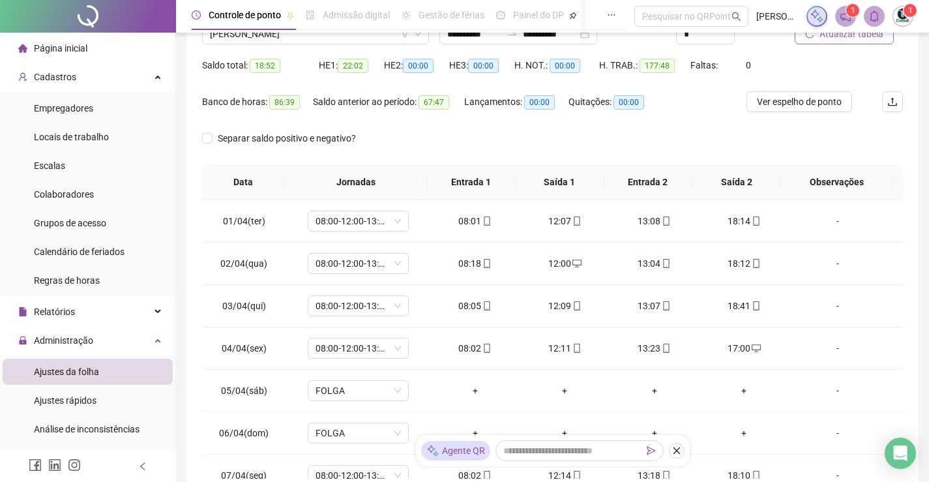
scroll to position [85, 0]
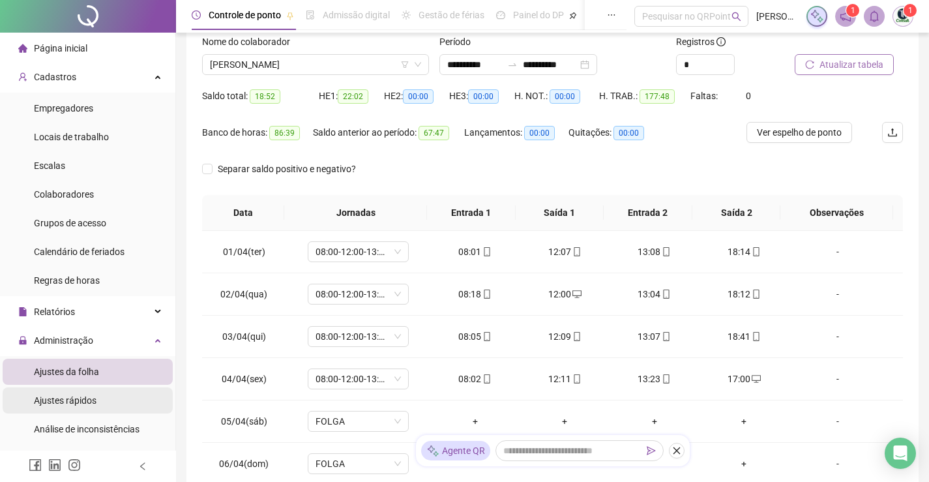
click at [126, 394] on li "Ajustes rápidos" at bounding box center [88, 400] width 170 height 26
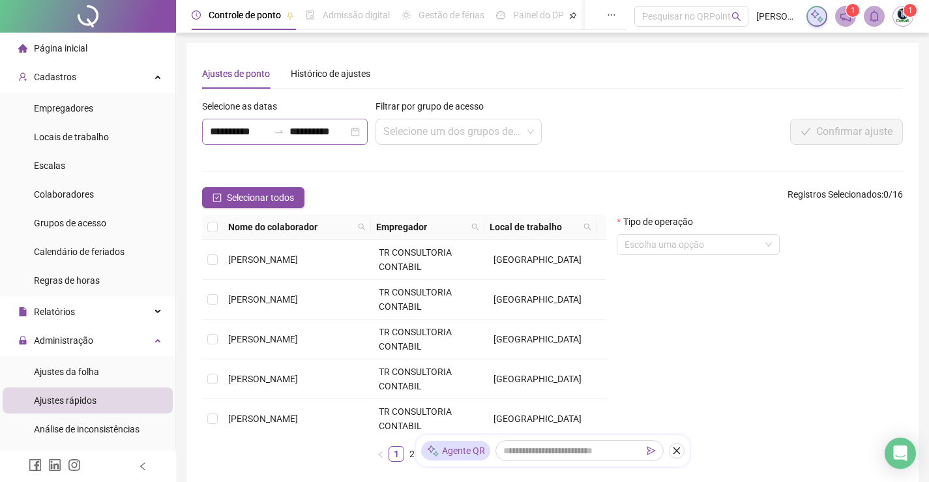
click at [356, 134] on div "**********" at bounding box center [285, 132] width 166 height 26
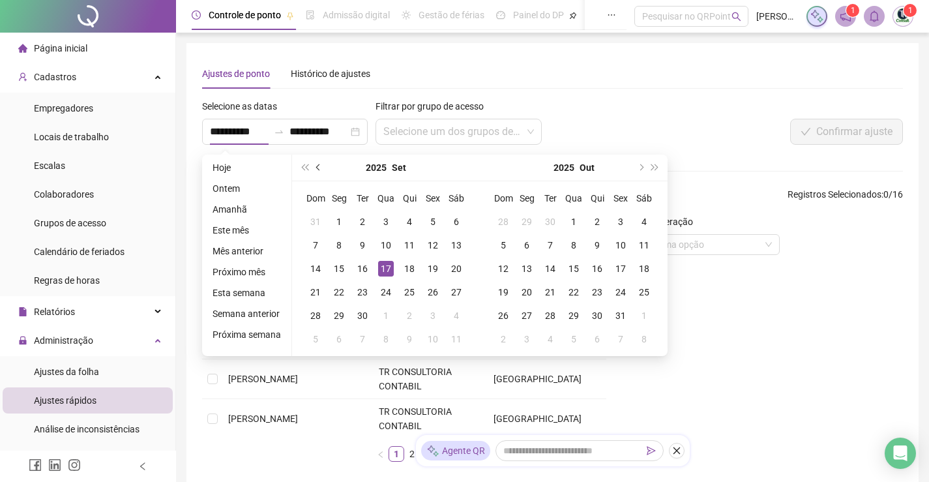
click at [316, 166] on span "prev-year" at bounding box center [319, 167] width 7 height 7
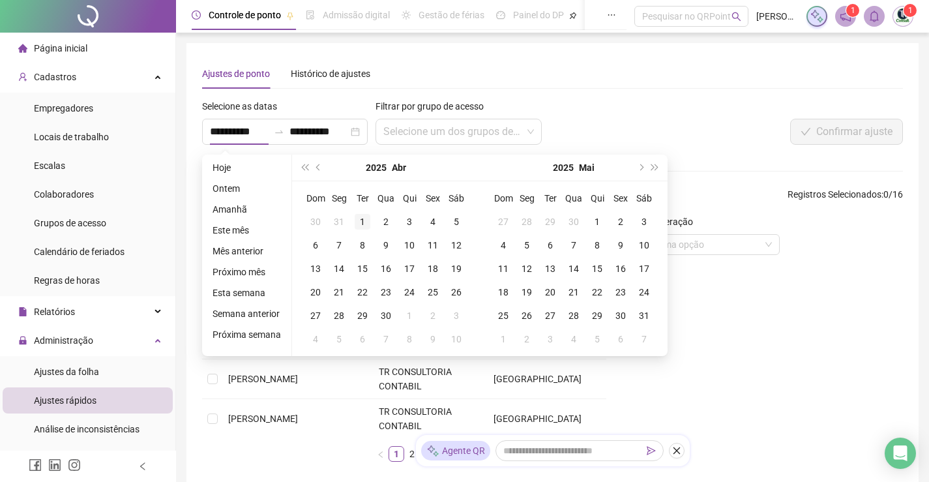
type input "**********"
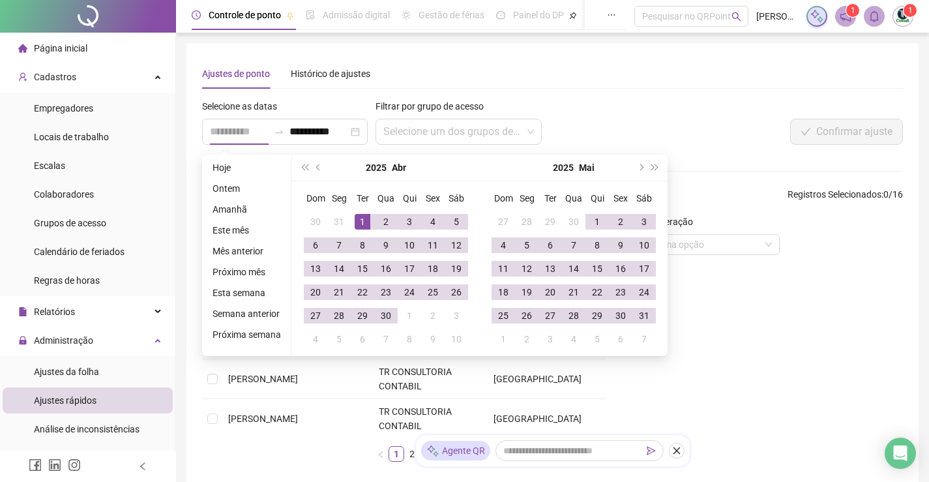
click at [361, 216] on div "1" at bounding box center [363, 222] width 16 height 16
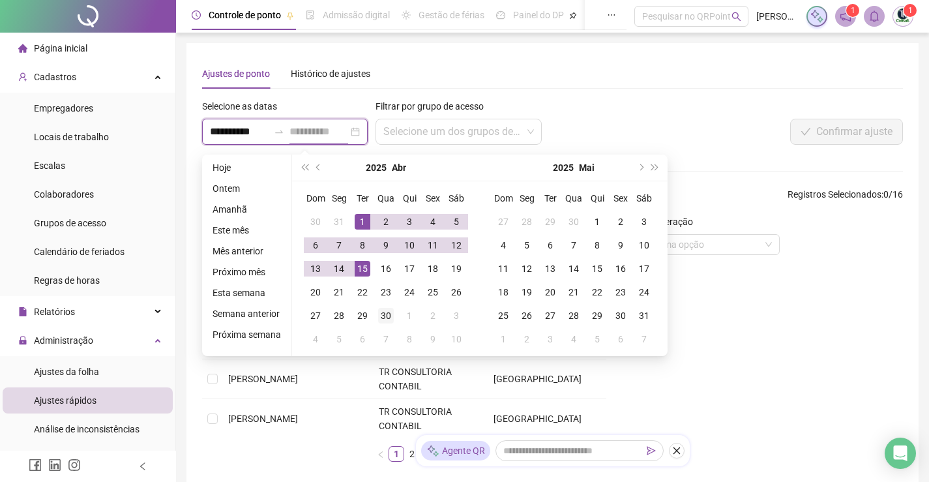
type input "**********"
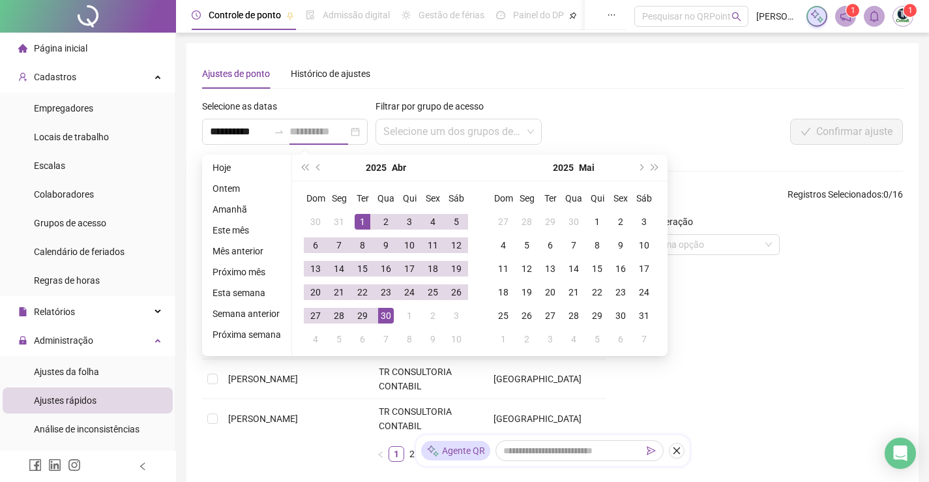
click at [379, 321] on div "30" at bounding box center [386, 316] width 16 height 16
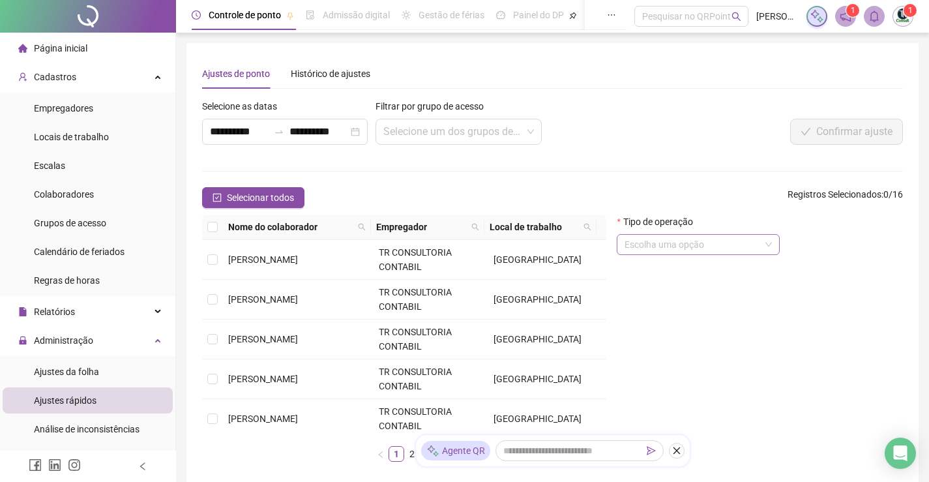
click at [667, 248] on input "search" at bounding box center [693, 245] width 136 height 20
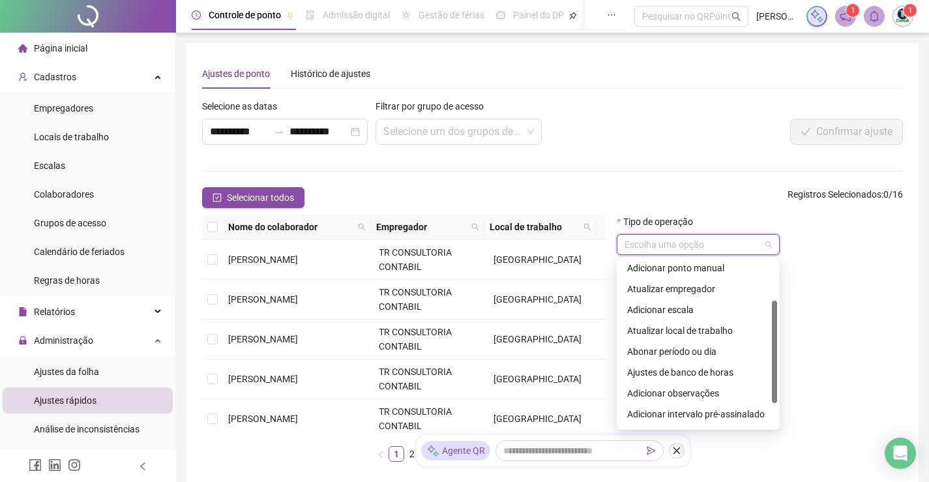
scroll to position [104, 0]
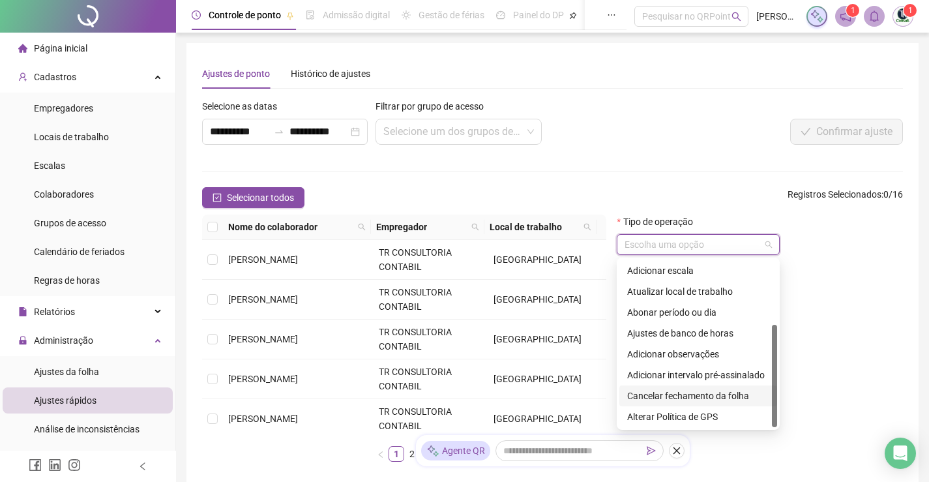
click at [681, 394] on div "Cancelar fechamento da folha" at bounding box center [698, 396] width 142 height 14
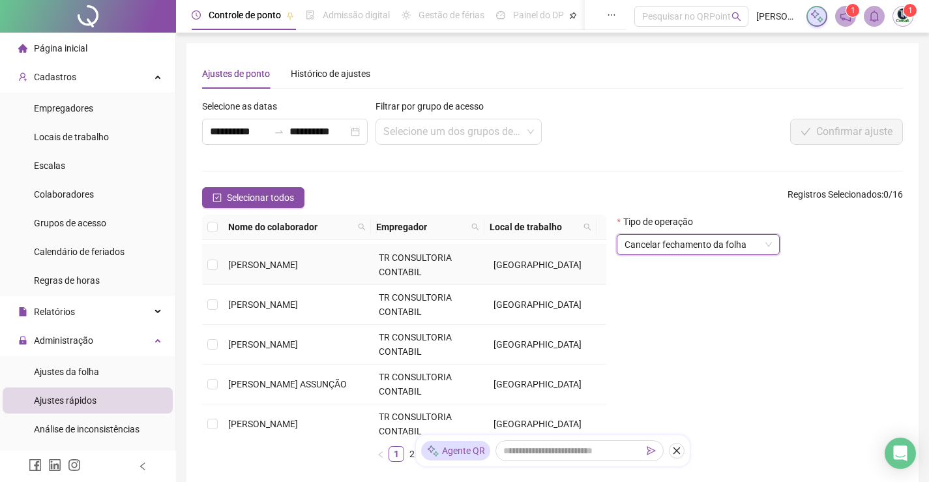
scroll to position [391, 0]
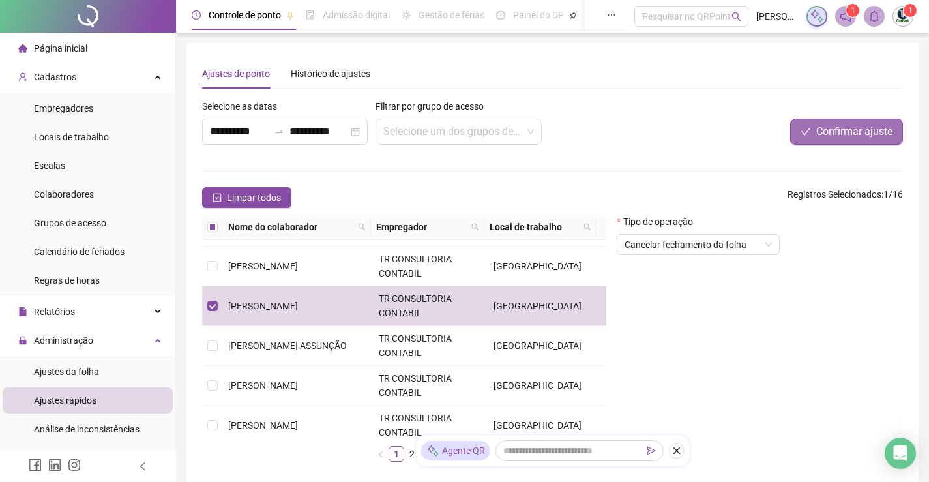
click at [857, 128] on span "Confirmar ajuste" at bounding box center [854, 132] width 76 height 16
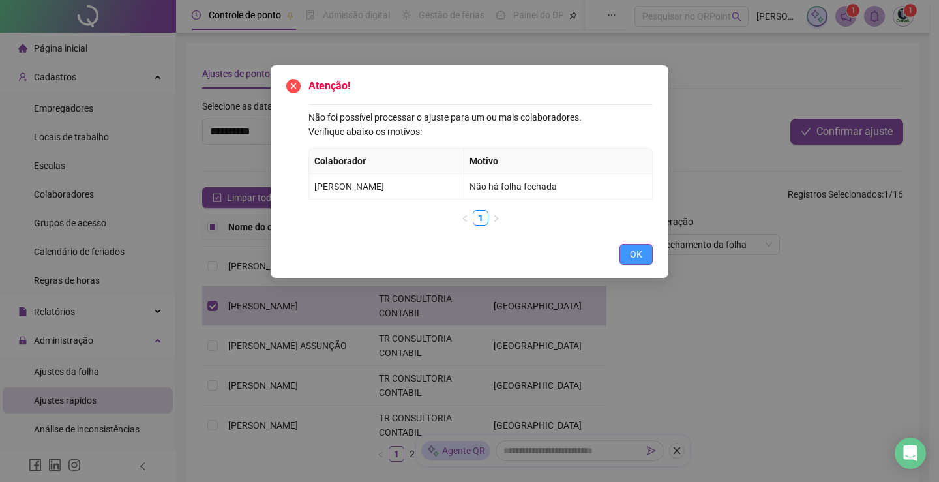
click at [636, 250] on span "OK" at bounding box center [636, 254] width 12 height 14
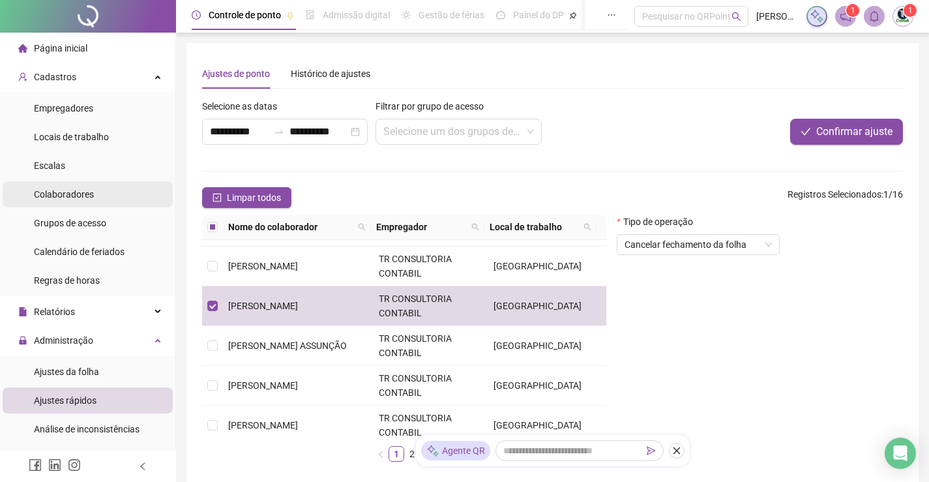
click at [98, 194] on li "Colaboradores" at bounding box center [88, 194] width 170 height 26
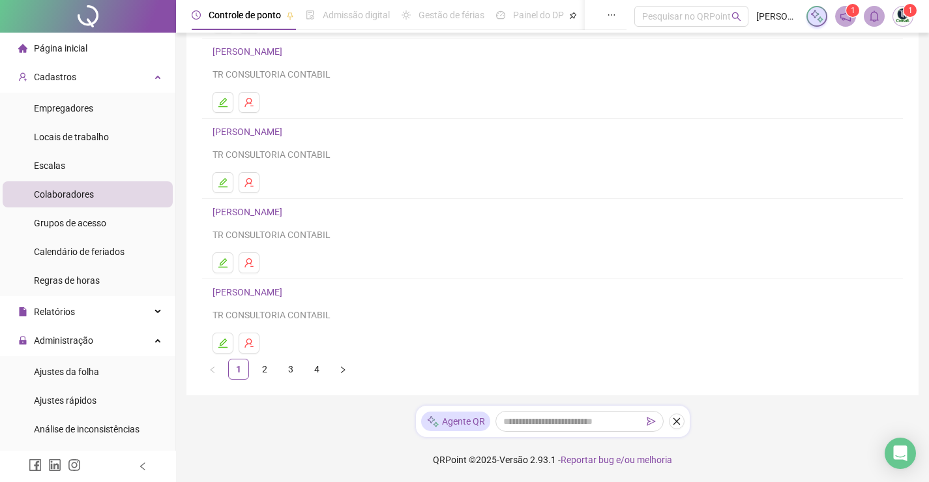
scroll to position [180, 0]
click at [291, 372] on link "3" at bounding box center [291, 369] width 20 height 20
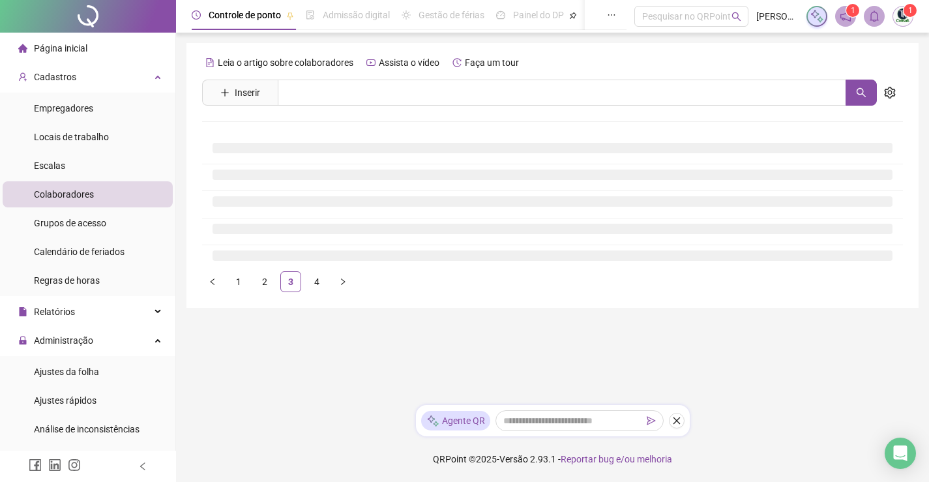
scroll to position [0, 0]
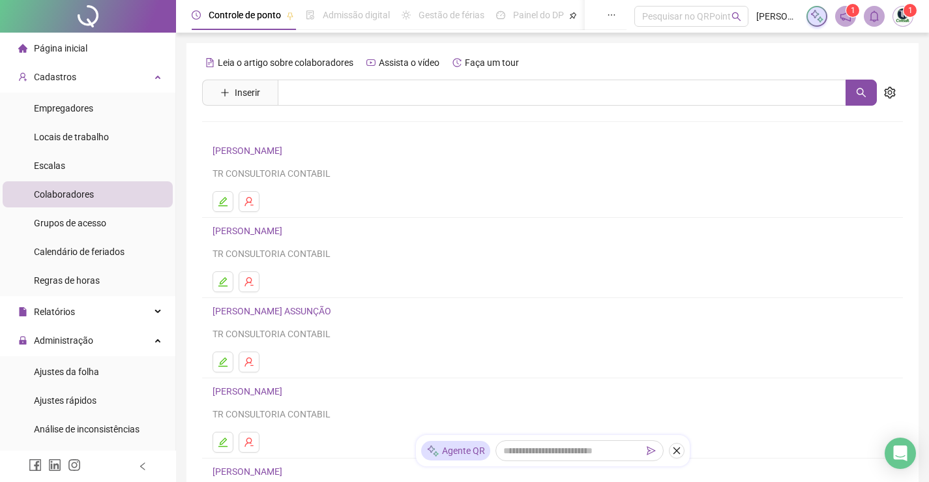
click at [268, 226] on link "[PERSON_NAME]" at bounding box center [250, 231] width 74 height 10
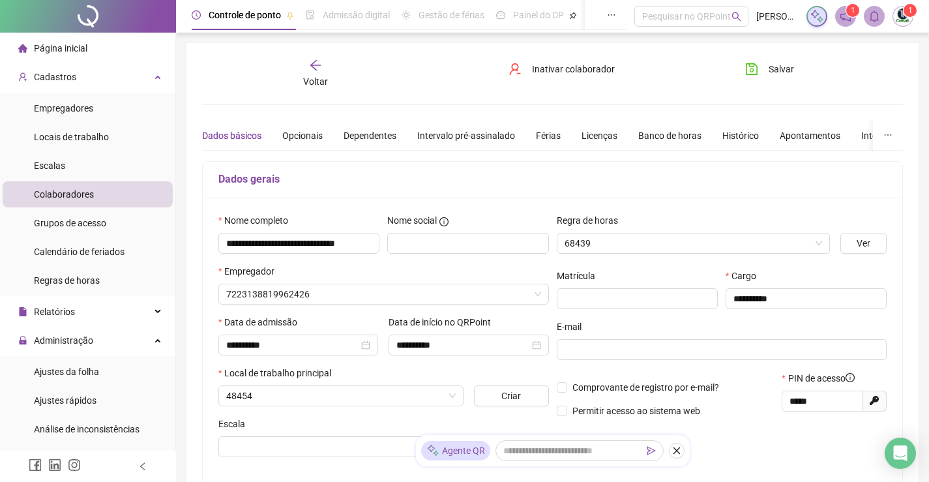
type input "*******"
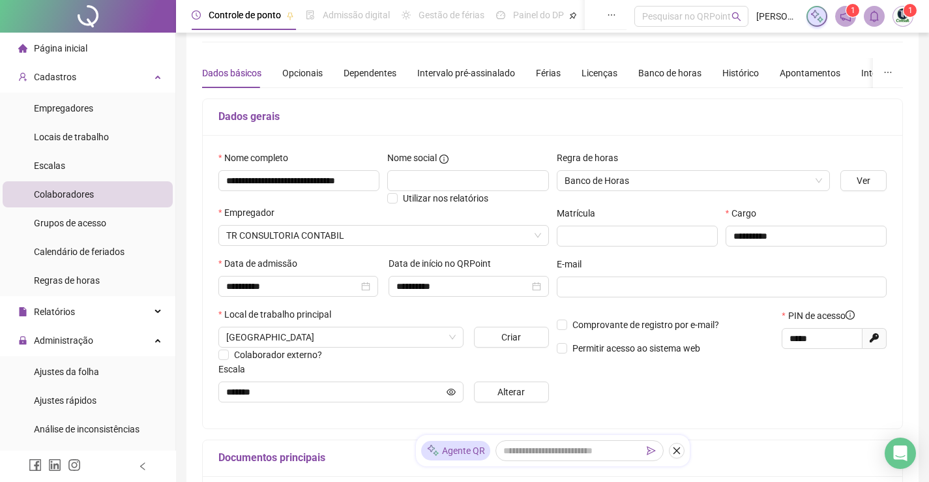
scroll to position [130, 0]
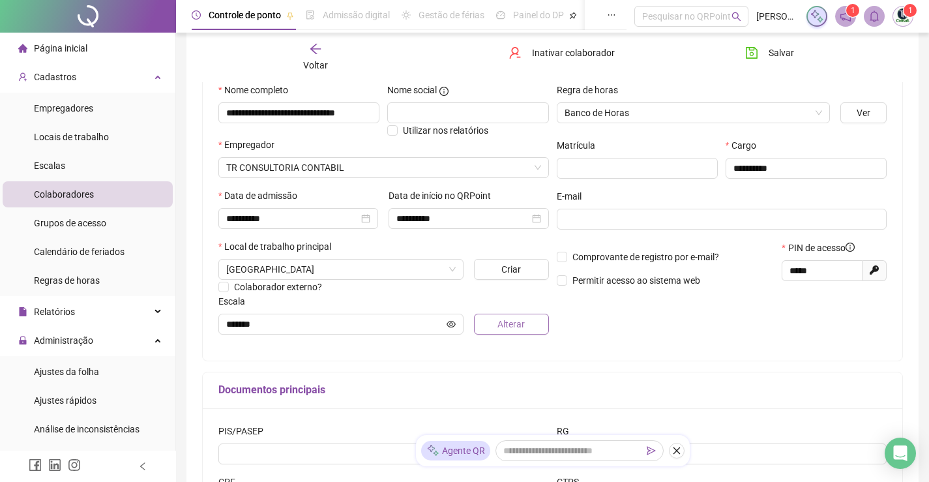
click at [519, 325] on span "Alterar" at bounding box center [511, 324] width 27 height 14
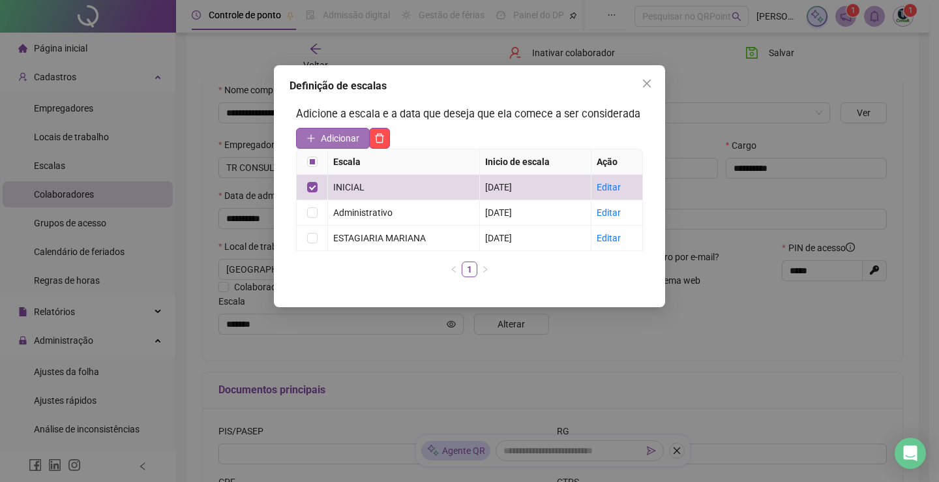
click at [342, 138] on span "Adicionar" at bounding box center [340, 138] width 38 height 14
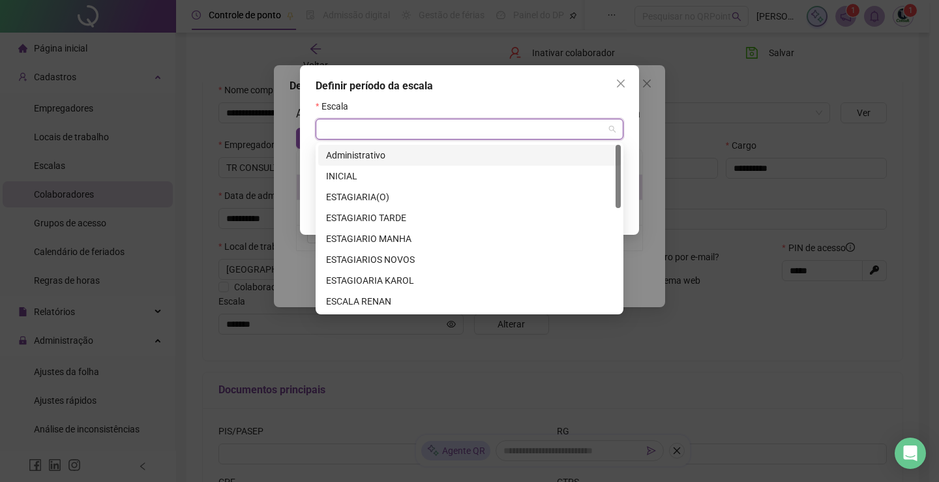
click at [401, 136] on input "search" at bounding box center [463, 129] width 280 height 20
click at [616, 86] on icon "close" at bounding box center [621, 83] width 10 height 10
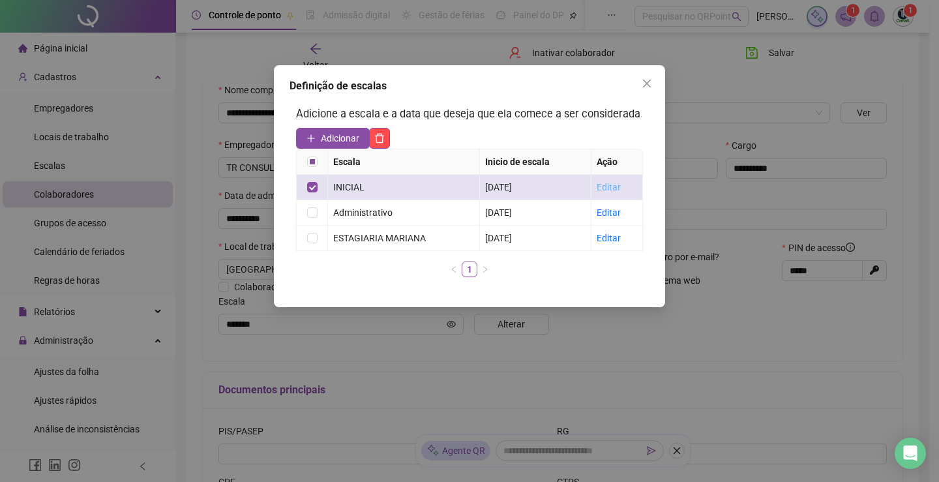
click at [602, 182] on link "Editar" at bounding box center [609, 187] width 24 height 10
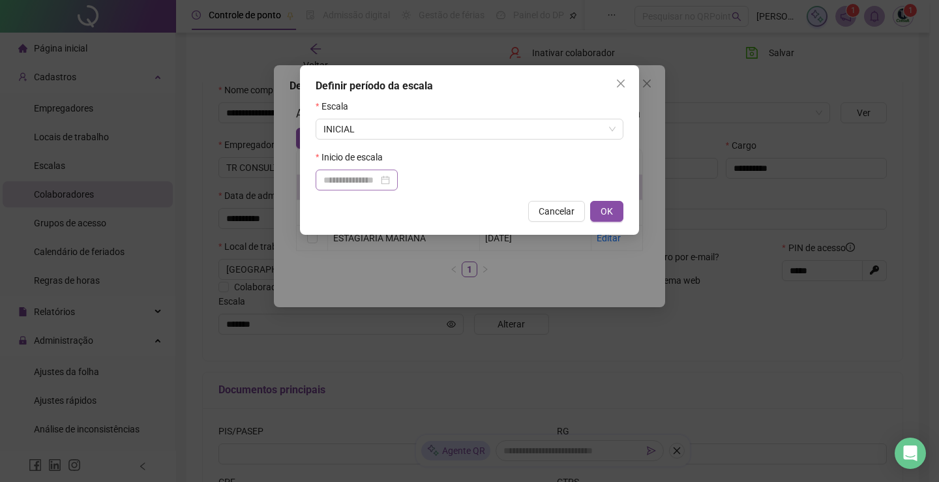
click at [390, 175] on div at bounding box center [356, 180] width 67 height 14
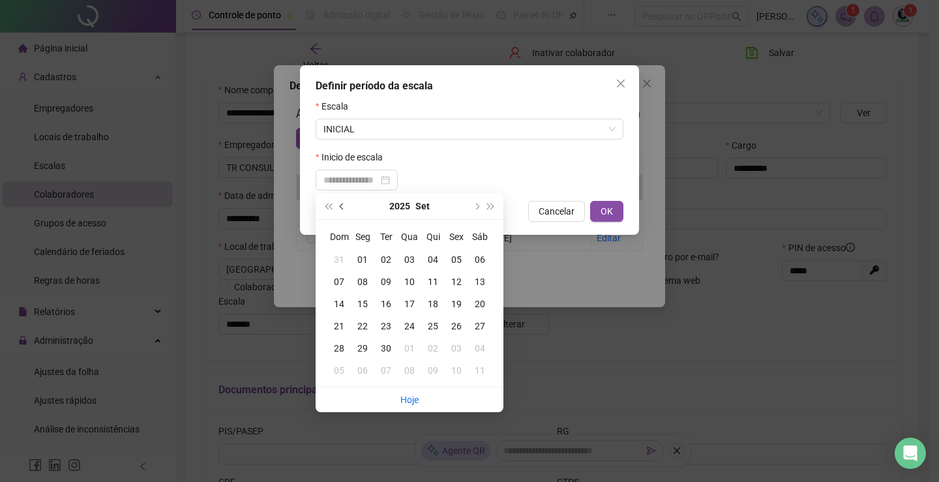
click at [344, 209] on button "prev-year" at bounding box center [342, 206] width 14 height 26
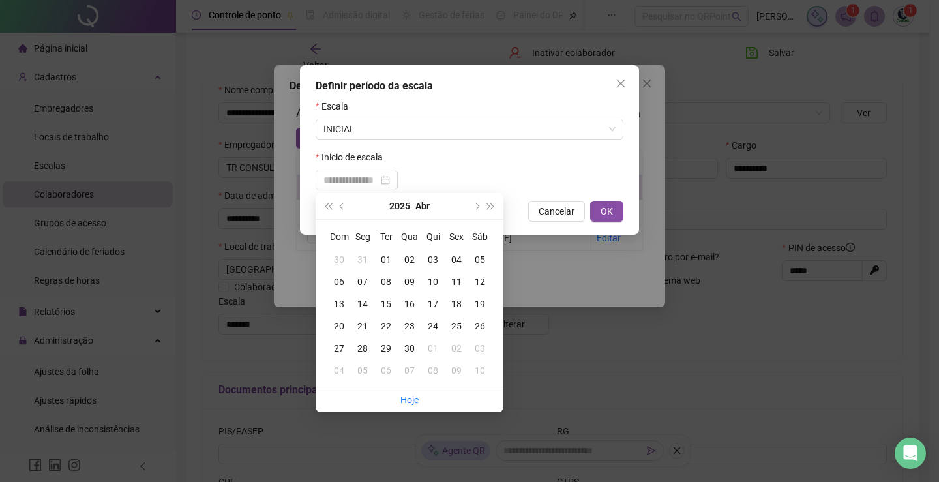
type input "**********"
click at [384, 256] on div "01" at bounding box center [385, 259] width 23 height 14
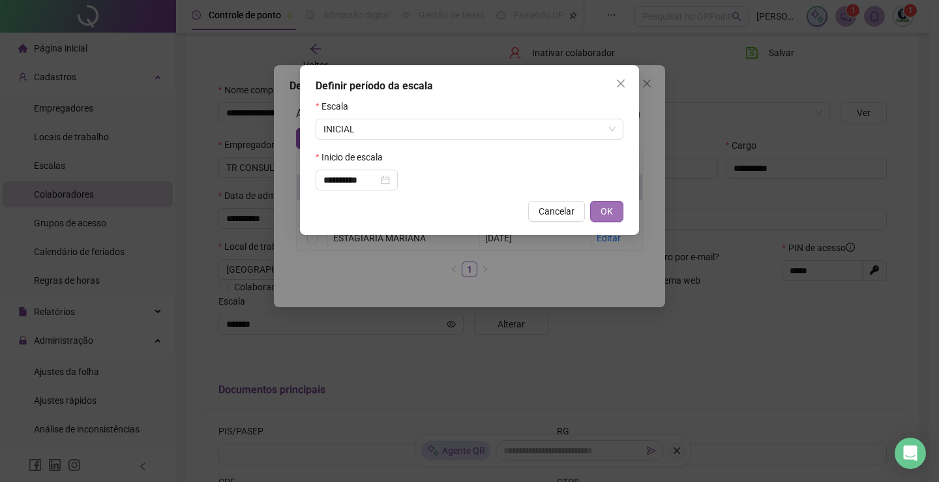
click at [599, 213] on button "OK" at bounding box center [606, 211] width 33 height 21
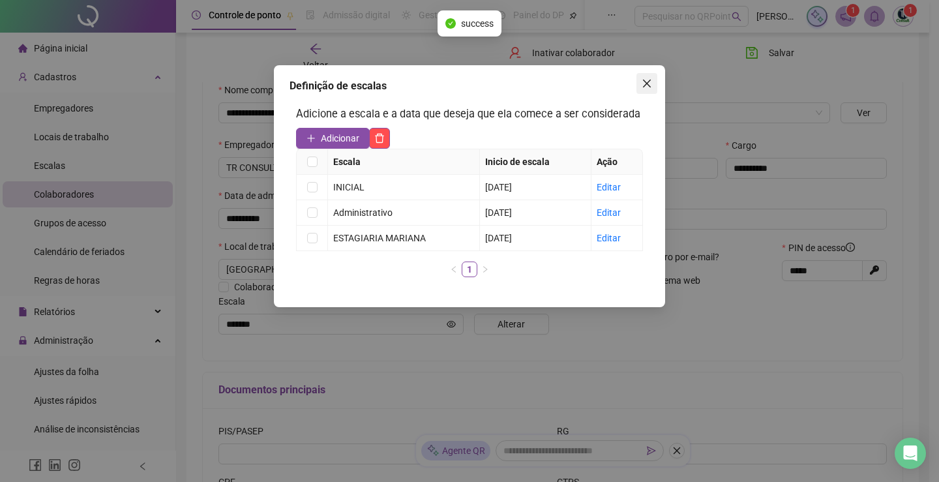
click at [653, 82] on span "Close" at bounding box center [646, 83] width 21 height 10
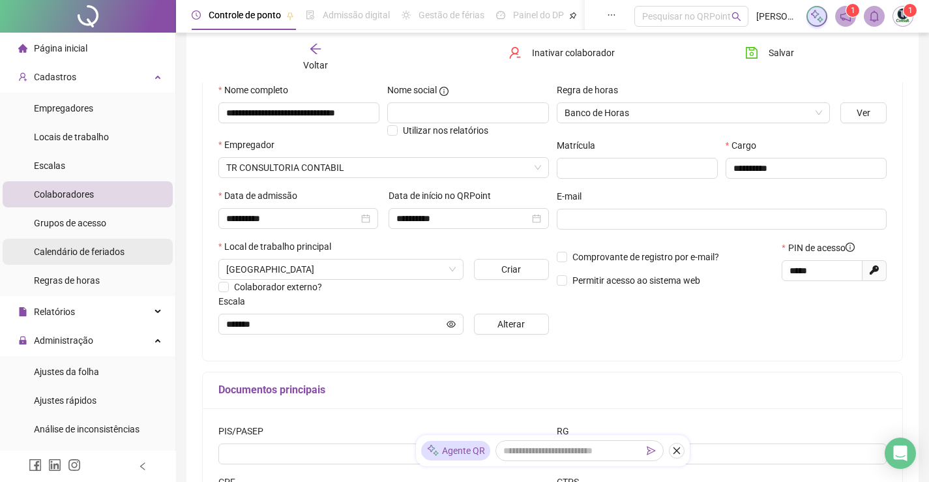
scroll to position [65, 0]
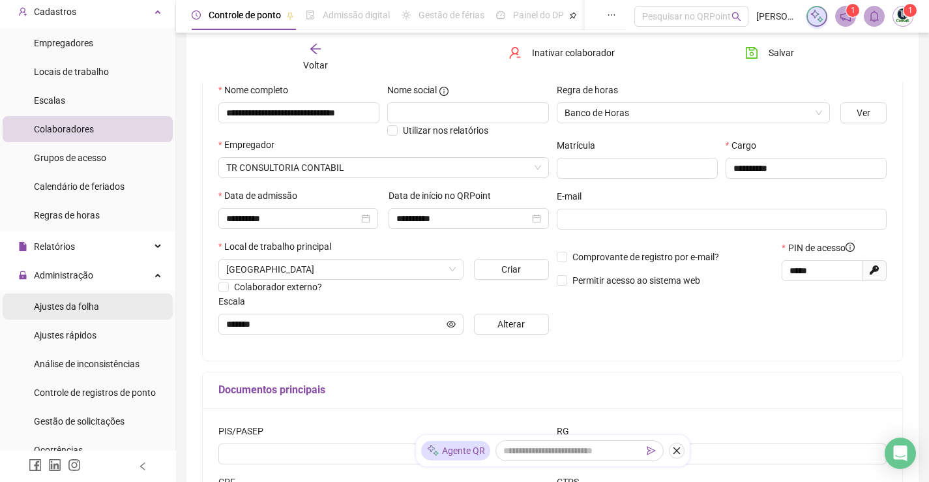
click at [80, 306] on span "Ajustes da folha" at bounding box center [66, 306] width 65 height 10
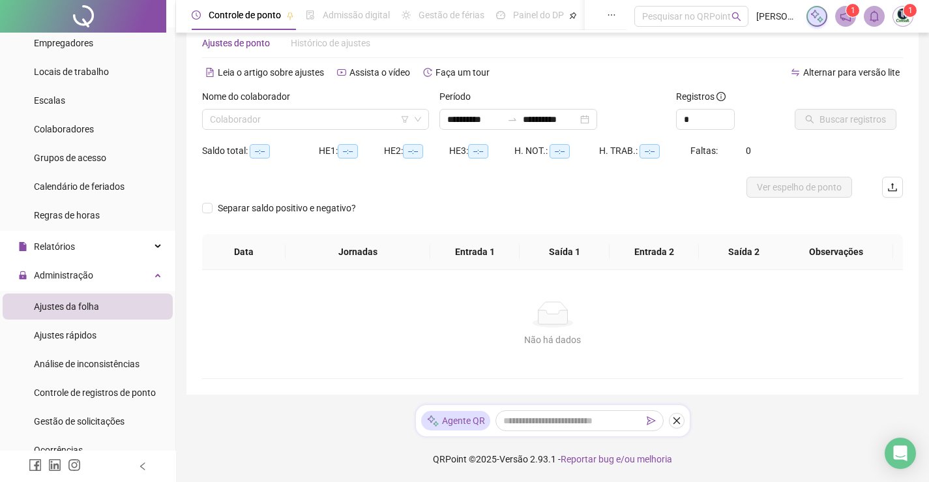
scroll to position [31, 0]
type input "**********"
click at [352, 110] on input "search" at bounding box center [310, 120] width 200 height 20
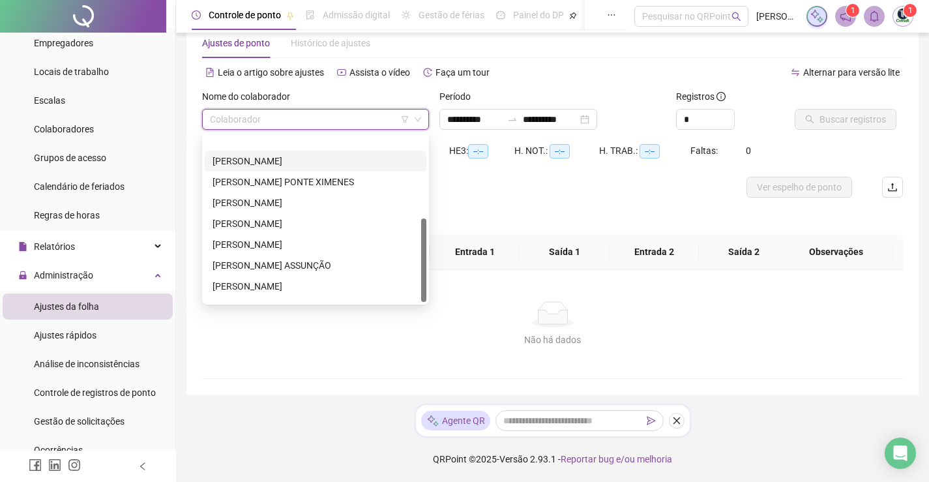
scroll to position [167, 0]
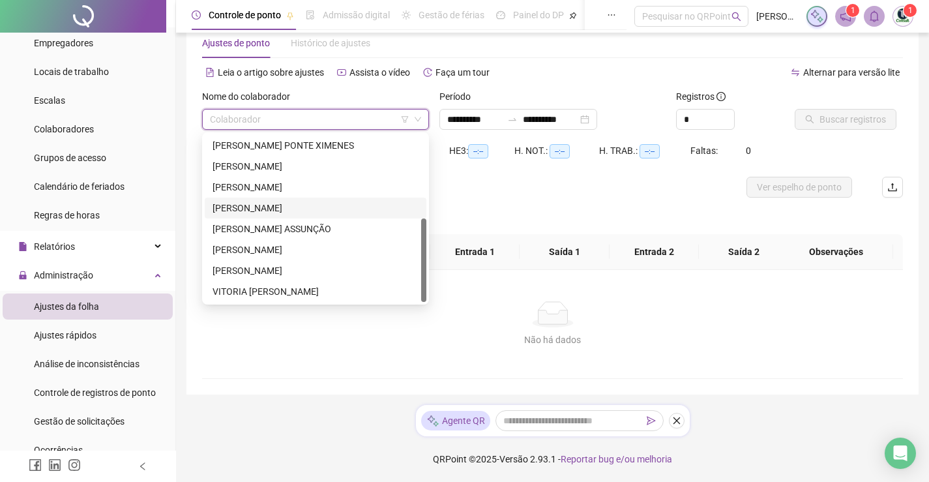
click at [262, 205] on div "[PERSON_NAME]" at bounding box center [316, 208] width 206 height 14
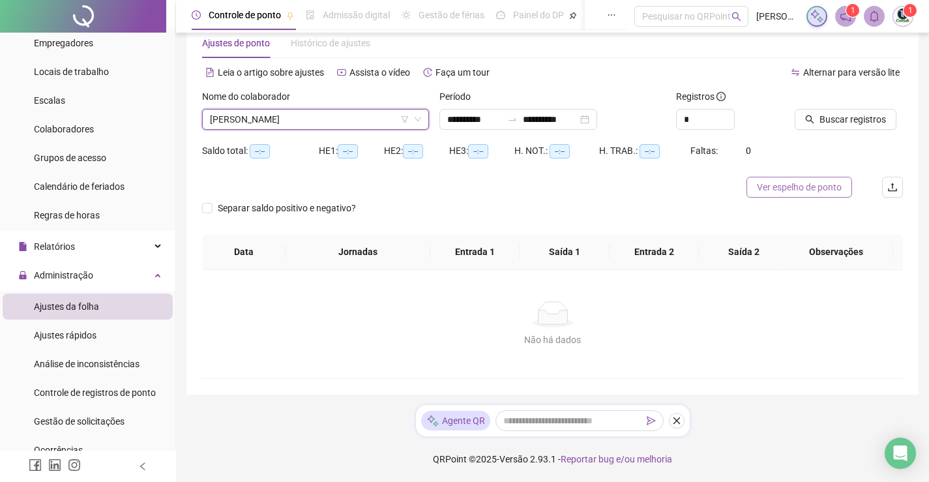
click at [782, 183] on span "Ver espelho de ponto" at bounding box center [799, 187] width 85 height 14
click at [597, 120] on div "**********" at bounding box center [518, 119] width 158 height 21
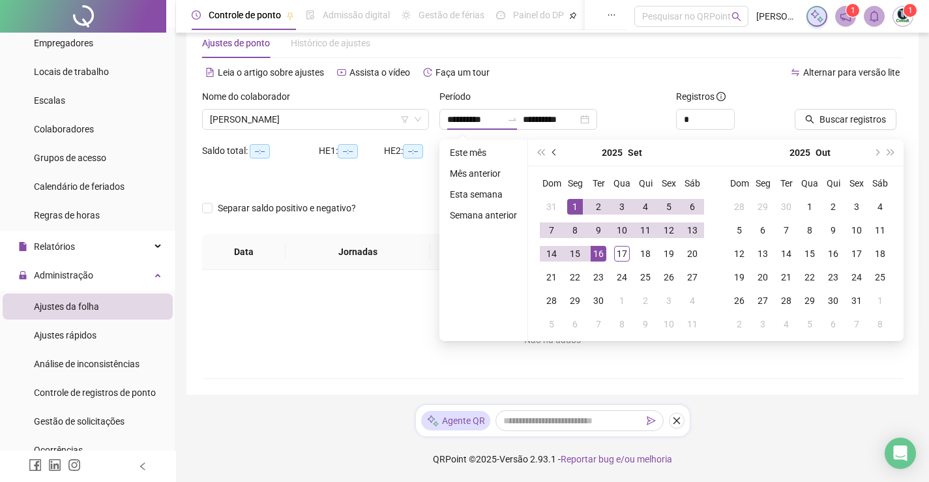
click at [555, 153] on span "prev-year" at bounding box center [555, 152] width 7 height 7
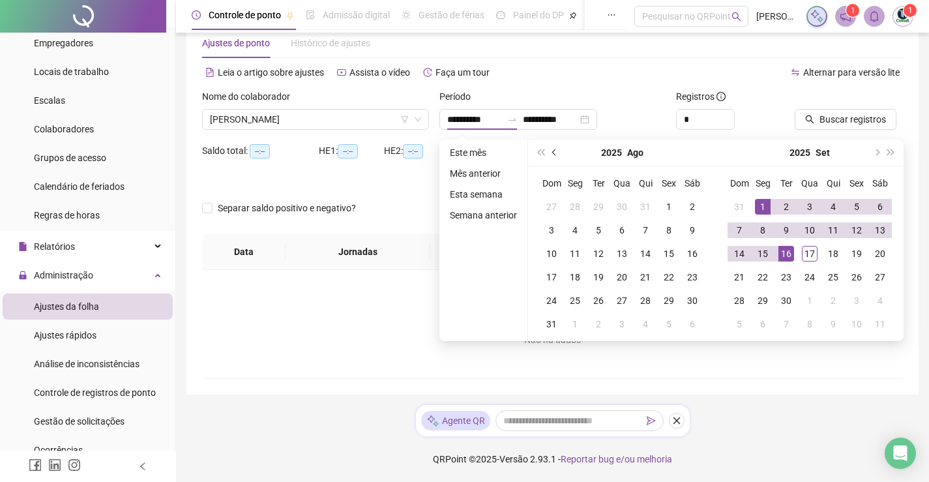
click at [555, 153] on span "prev-year" at bounding box center [555, 152] width 7 height 7
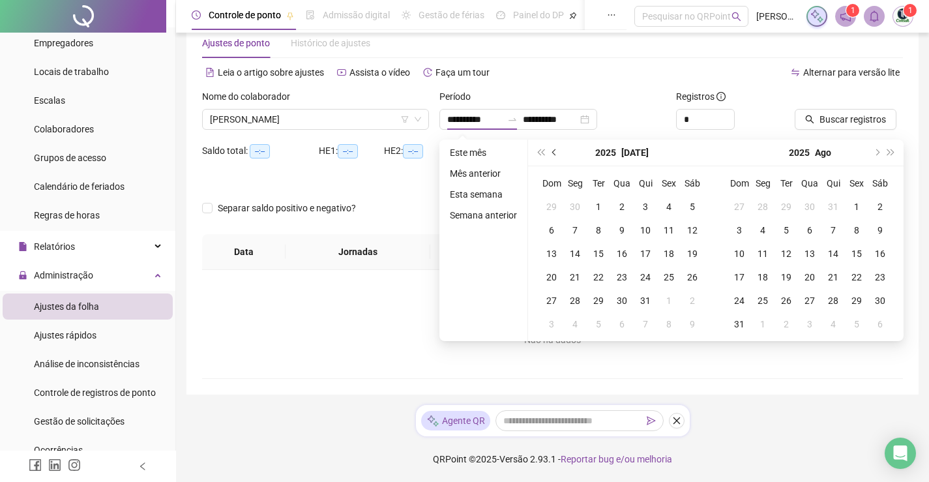
click at [555, 153] on span "prev-year" at bounding box center [555, 152] width 7 height 7
click at [553, 145] on button "prev-year" at bounding box center [555, 153] width 14 height 26
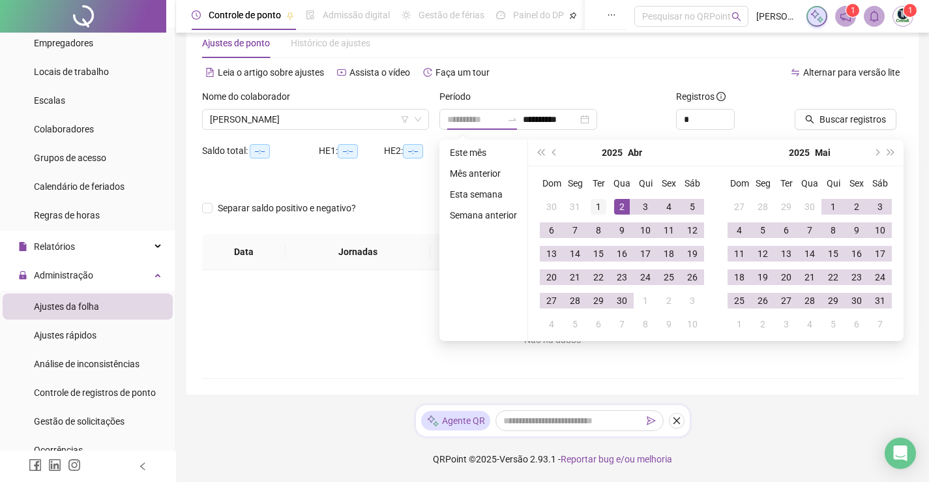
type input "**********"
click at [600, 203] on div "1" at bounding box center [599, 207] width 16 height 16
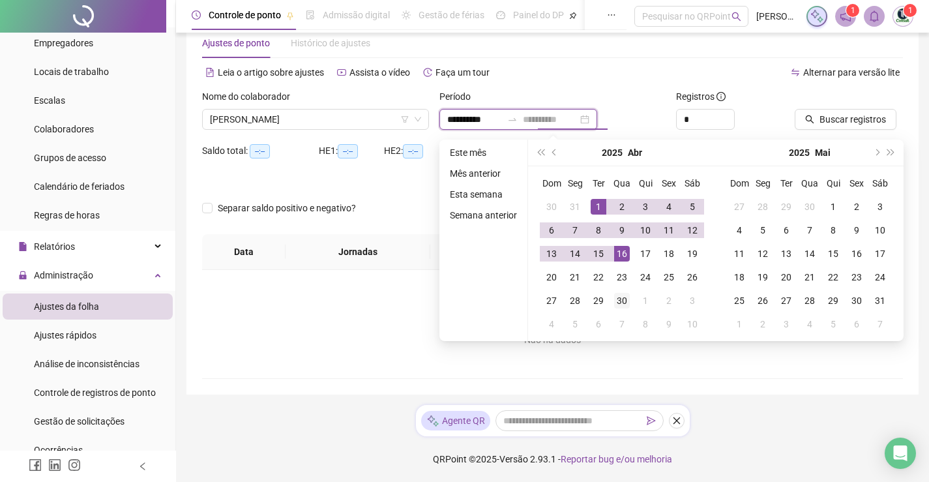
type input "**********"
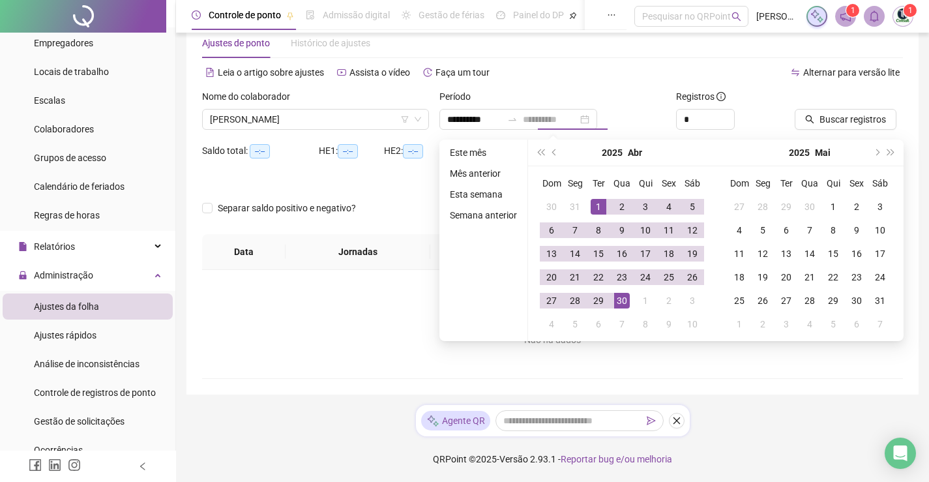
click at [621, 296] on div "30" at bounding box center [622, 301] width 16 height 16
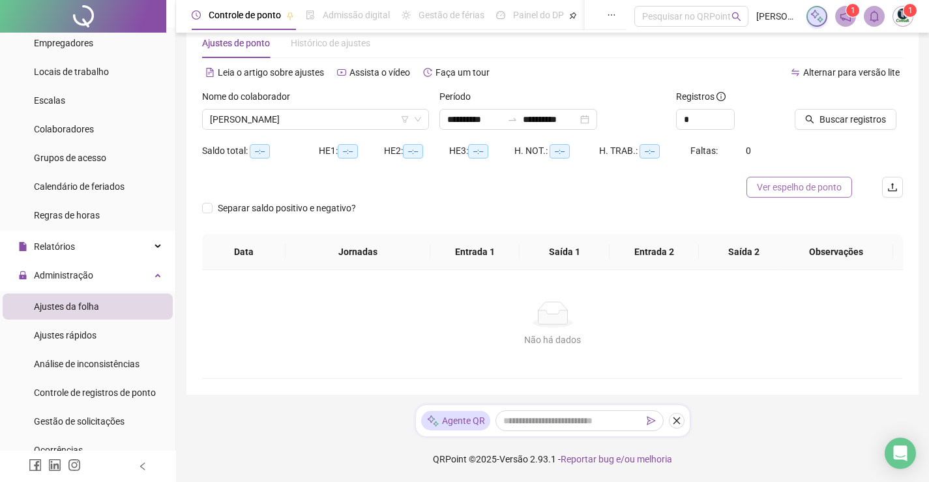
click at [784, 185] on span "Ver espelho de ponto" at bounding box center [799, 187] width 85 height 14
click at [597, 121] on div "**********" at bounding box center [518, 119] width 158 height 21
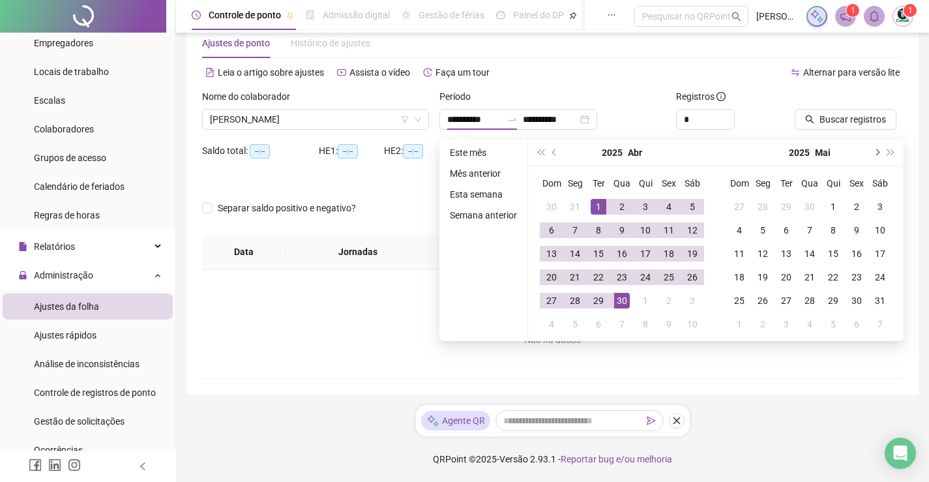
click at [878, 150] on button "next-year" at bounding box center [876, 153] width 14 height 26
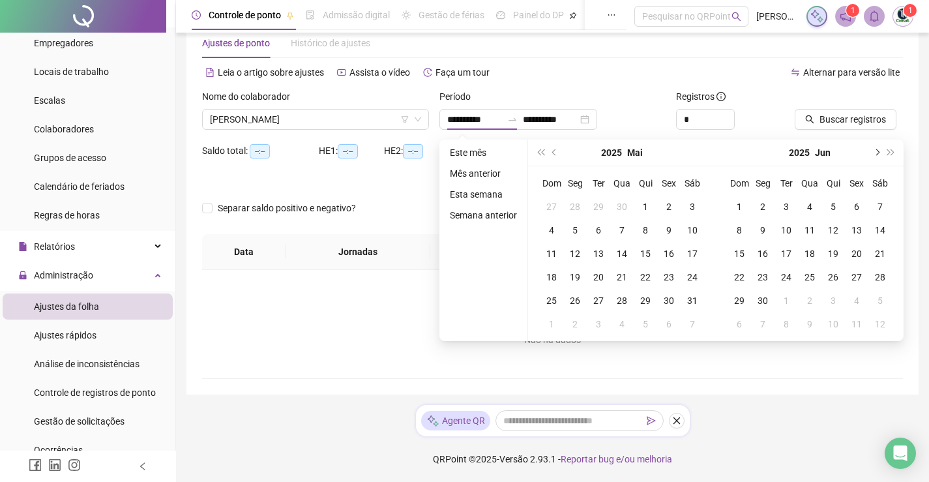
click at [878, 150] on button "next-year" at bounding box center [876, 153] width 14 height 26
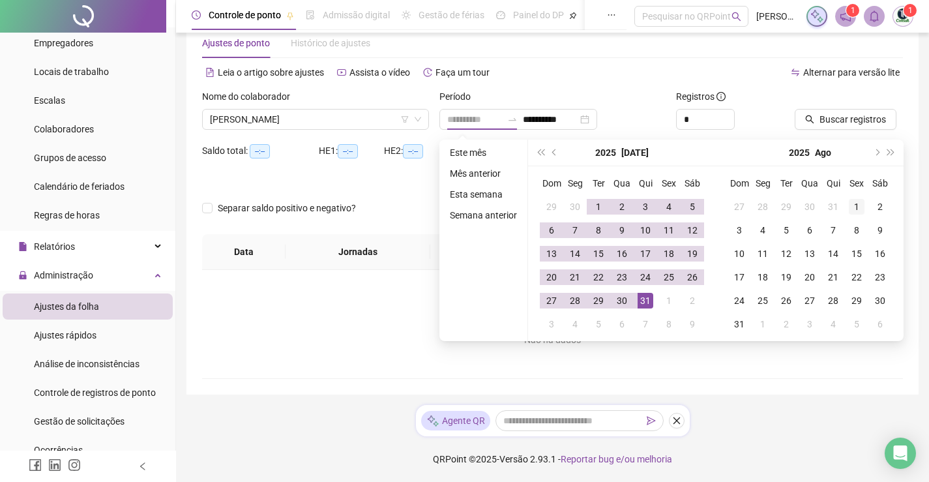
type input "**********"
click at [854, 203] on div "1" at bounding box center [857, 207] width 16 height 16
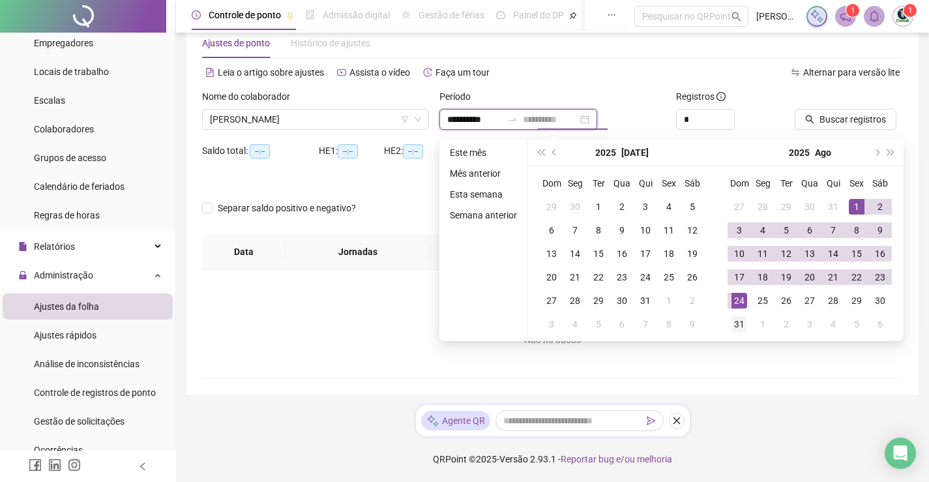
type input "**********"
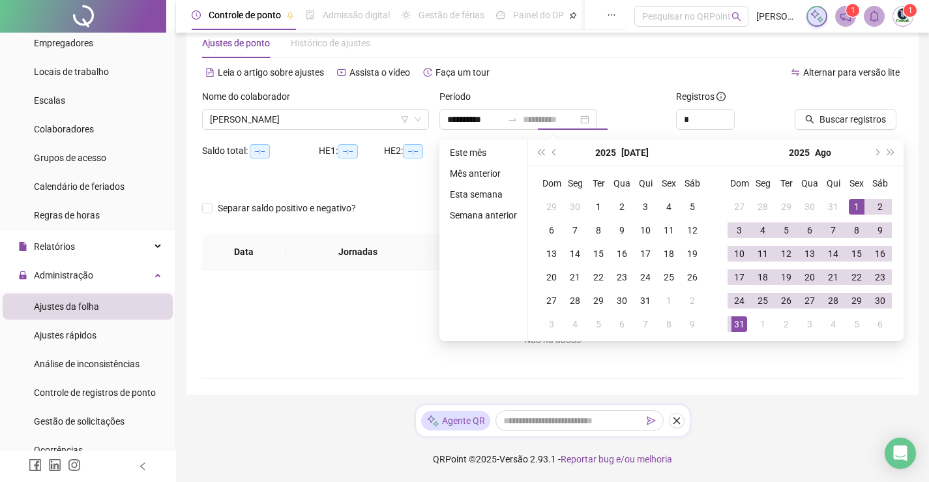
click at [732, 318] on div "31" at bounding box center [740, 324] width 16 height 16
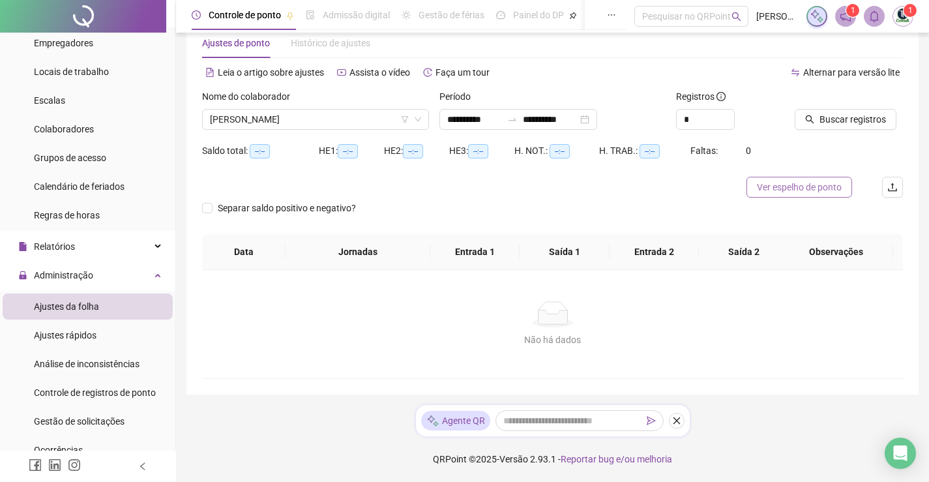
click at [830, 191] on span "Ver espelho de ponto" at bounding box center [799, 187] width 85 height 14
click at [421, 121] on icon "down" at bounding box center [418, 119] width 8 height 8
click at [419, 121] on icon "down" at bounding box center [418, 119] width 8 height 8
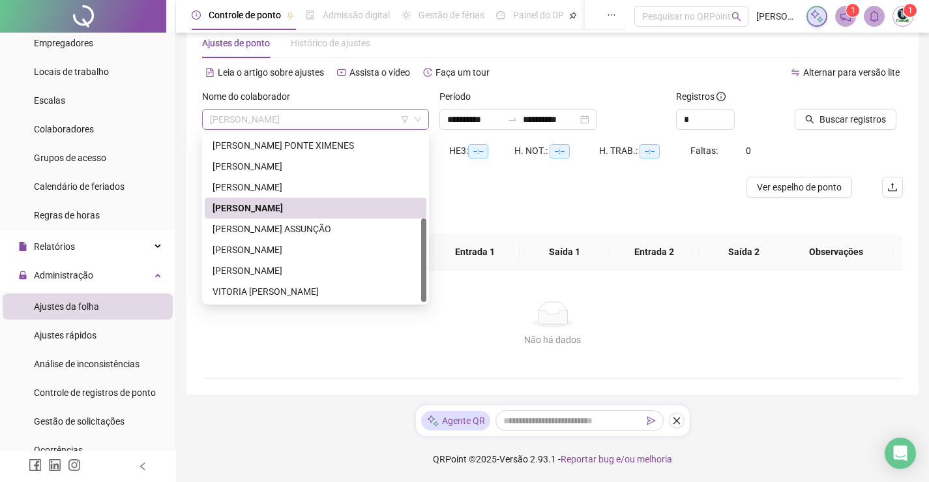
click at [370, 117] on span "[PERSON_NAME]" at bounding box center [315, 120] width 211 height 20
click at [281, 250] on div "[PERSON_NAME]" at bounding box center [316, 250] width 206 height 14
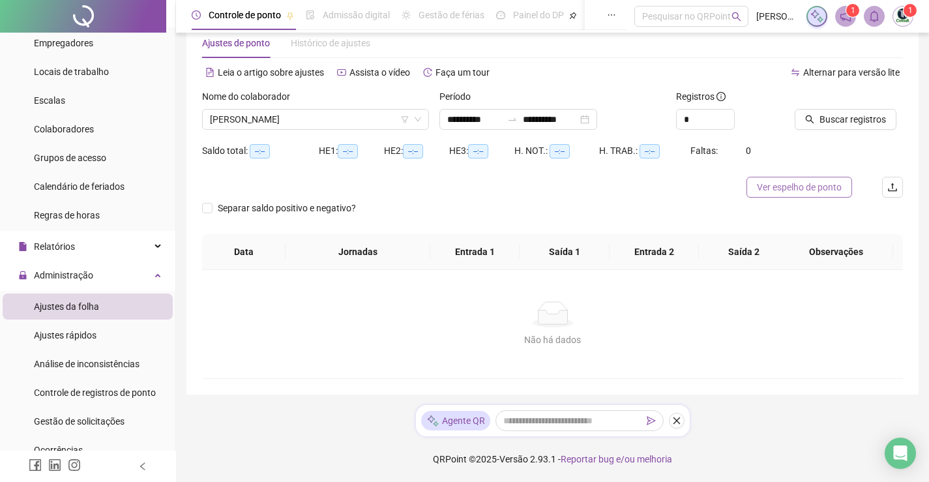
click at [820, 182] on span "Ver espelho de ponto" at bounding box center [799, 187] width 85 height 14
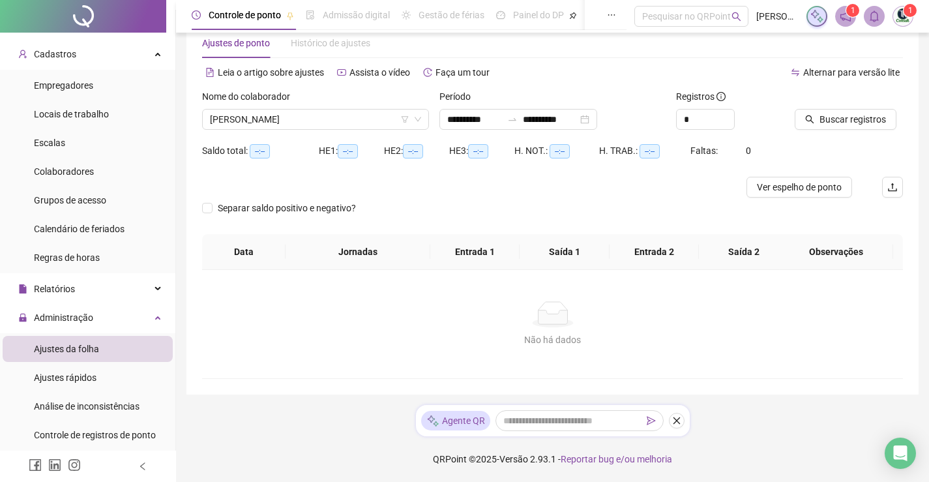
scroll to position [0, 0]
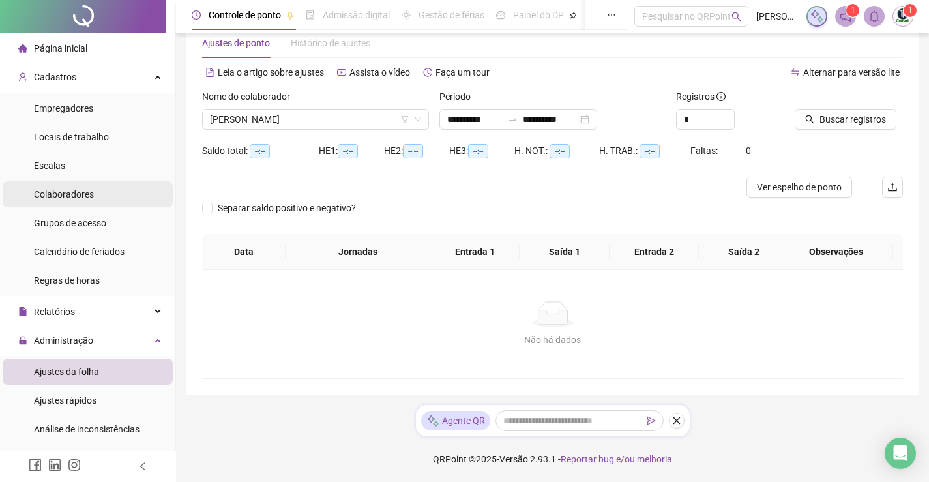
click at [82, 186] on div "Colaboradores" at bounding box center [64, 194] width 60 height 26
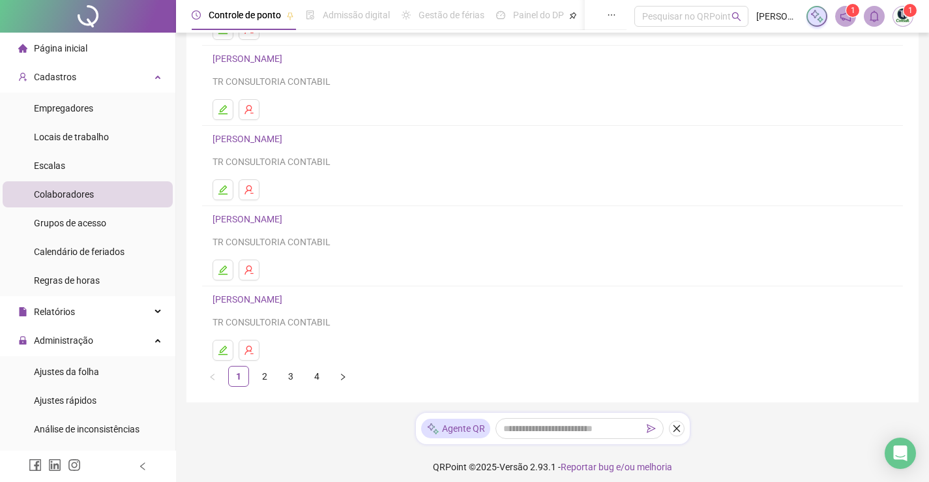
scroll to position [180, 0]
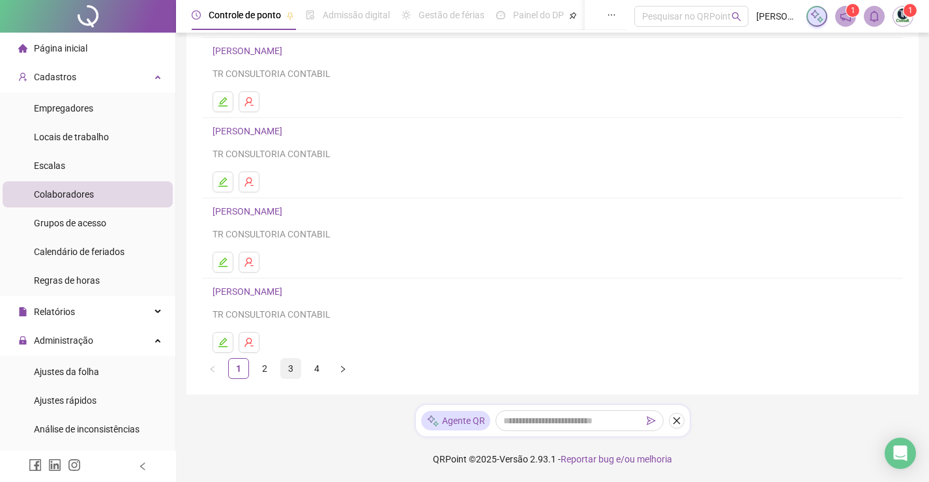
click at [295, 363] on link "3" at bounding box center [291, 369] width 20 height 20
click at [290, 218] on h4 "[PERSON_NAME]" at bounding box center [553, 211] width 680 height 16
click at [286, 212] on link "[PERSON_NAME]" at bounding box center [250, 211] width 74 height 10
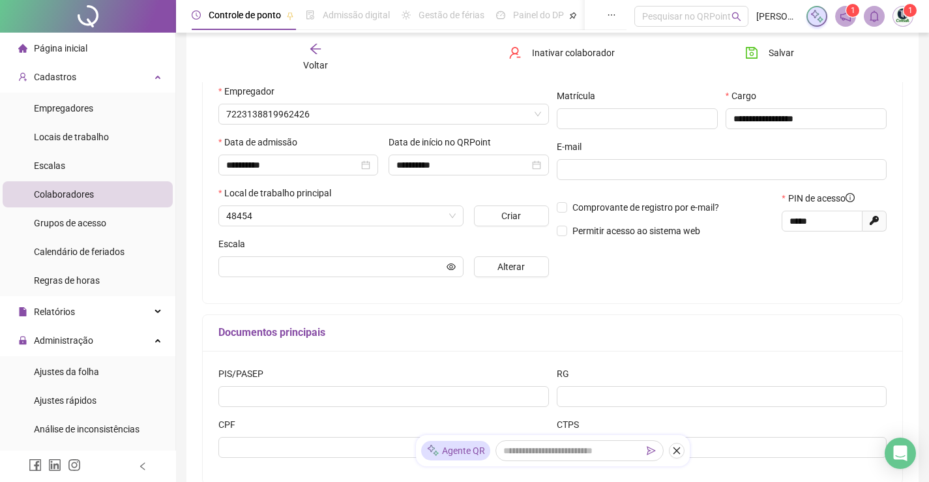
scroll to position [186, 0]
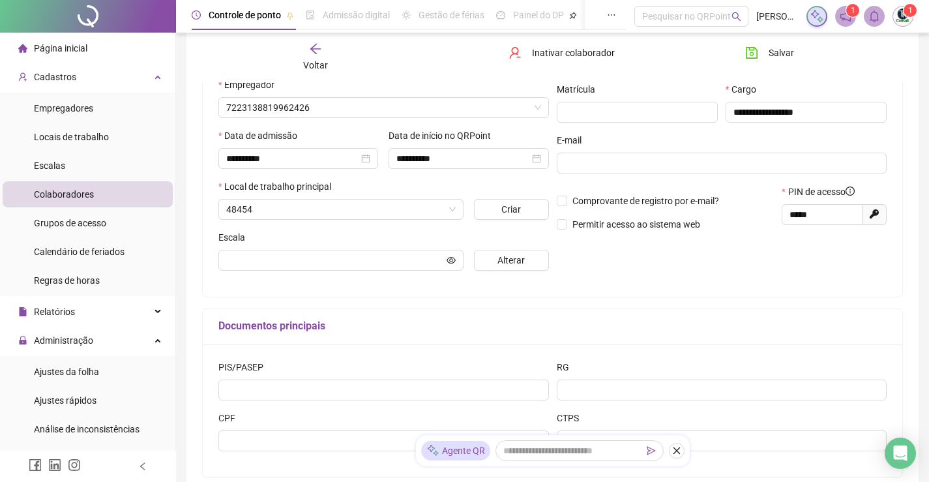
type input "*******"
